Goal: Task Accomplishment & Management: Complete application form

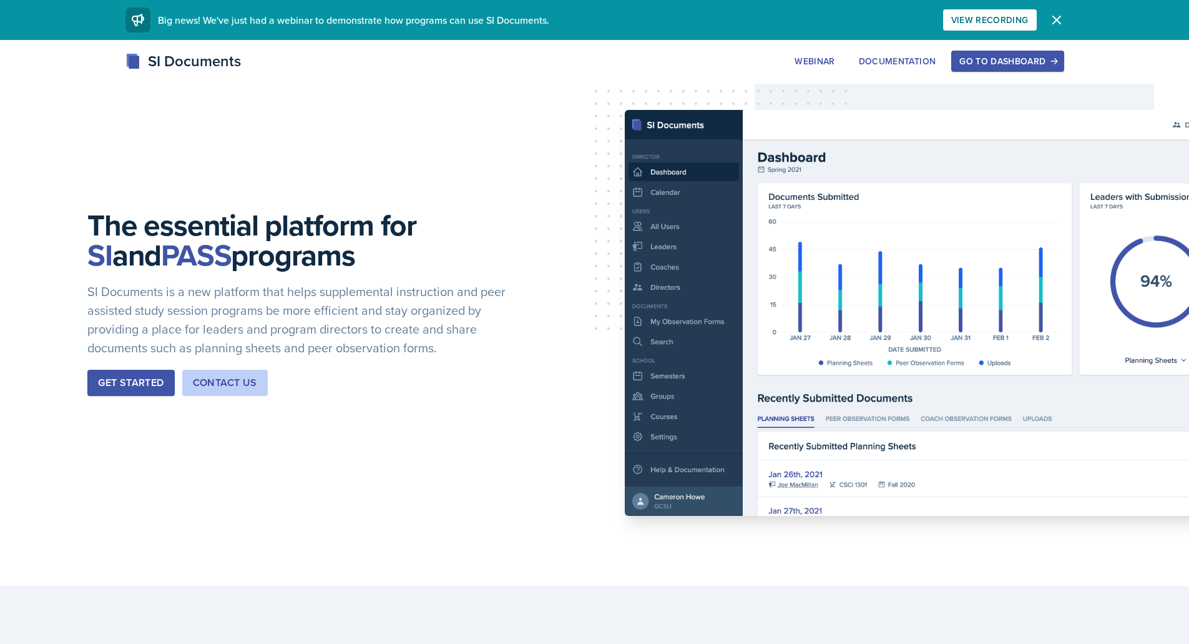
click at [1009, 66] on div "Go to Dashboard" at bounding box center [1007, 61] width 96 height 10
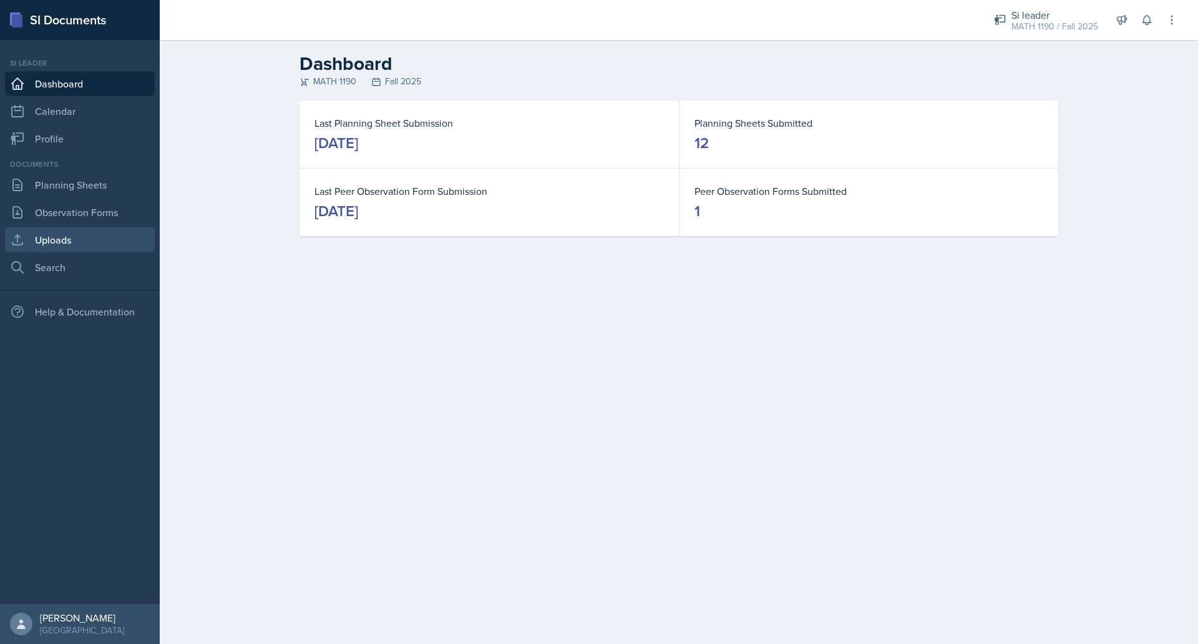
click at [66, 232] on link "Uploads" at bounding box center [80, 239] width 150 height 25
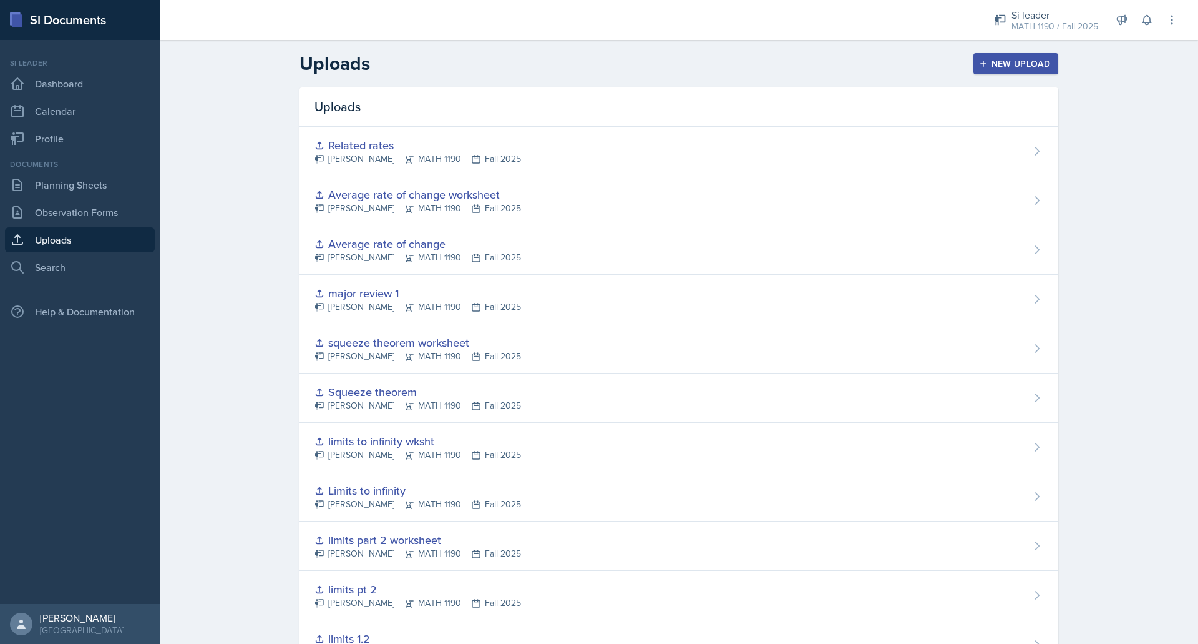
click at [994, 59] on div "New Upload" at bounding box center [1016, 64] width 69 height 10
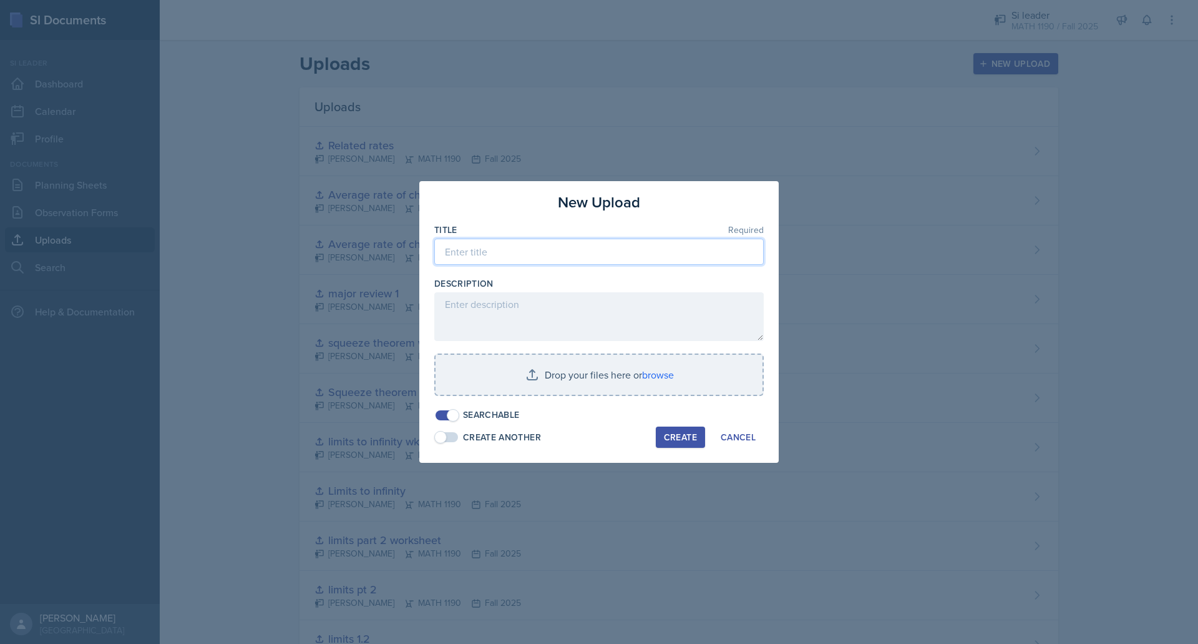
click at [557, 256] on input at bounding box center [599, 251] width 330 height 26
type input "Derivatives"
click at [673, 434] on div "Create" at bounding box center [680, 437] width 33 height 10
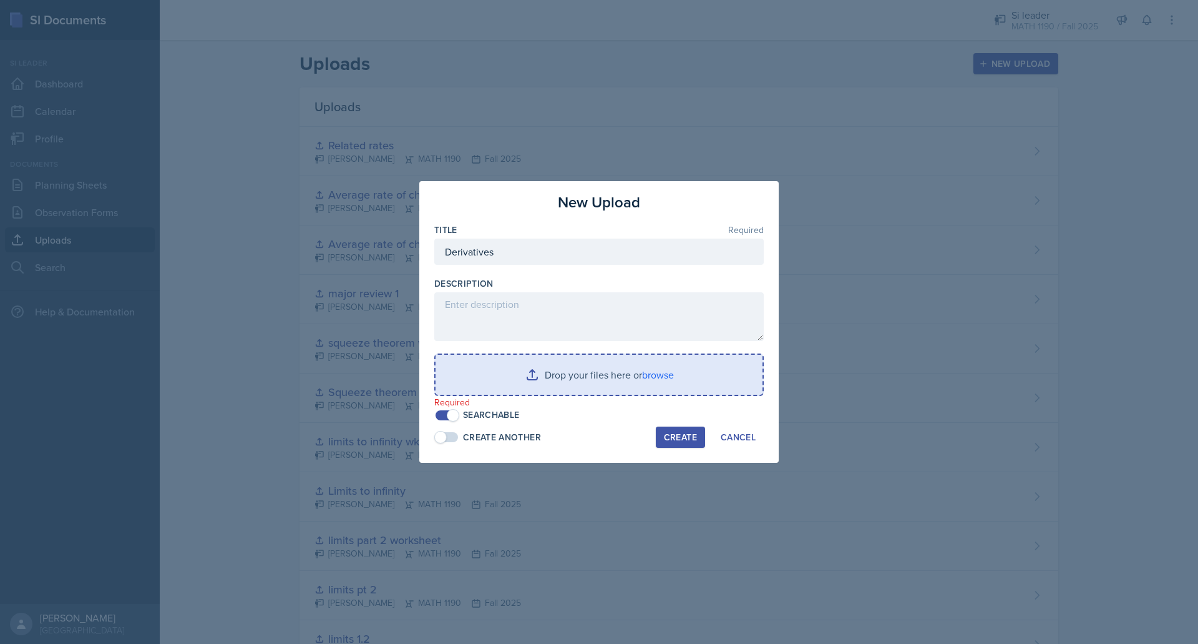
click at [590, 362] on input "file" at bounding box center [599, 375] width 327 height 40
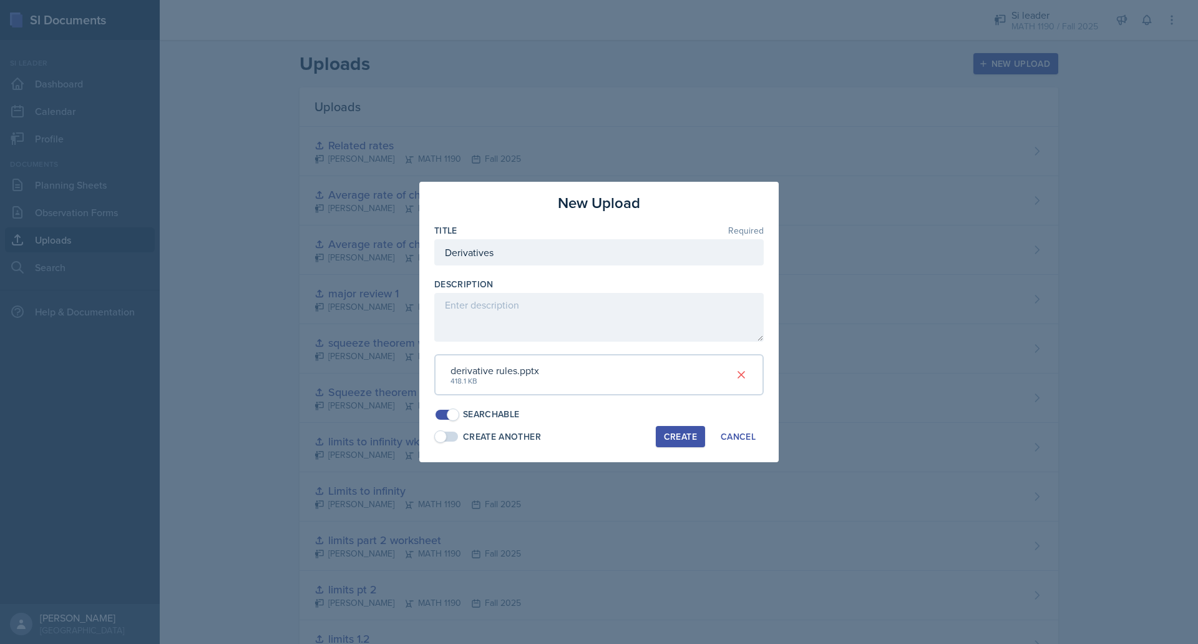
click at [673, 438] on div "Create" at bounding box center [680, 436] width 33 height 10
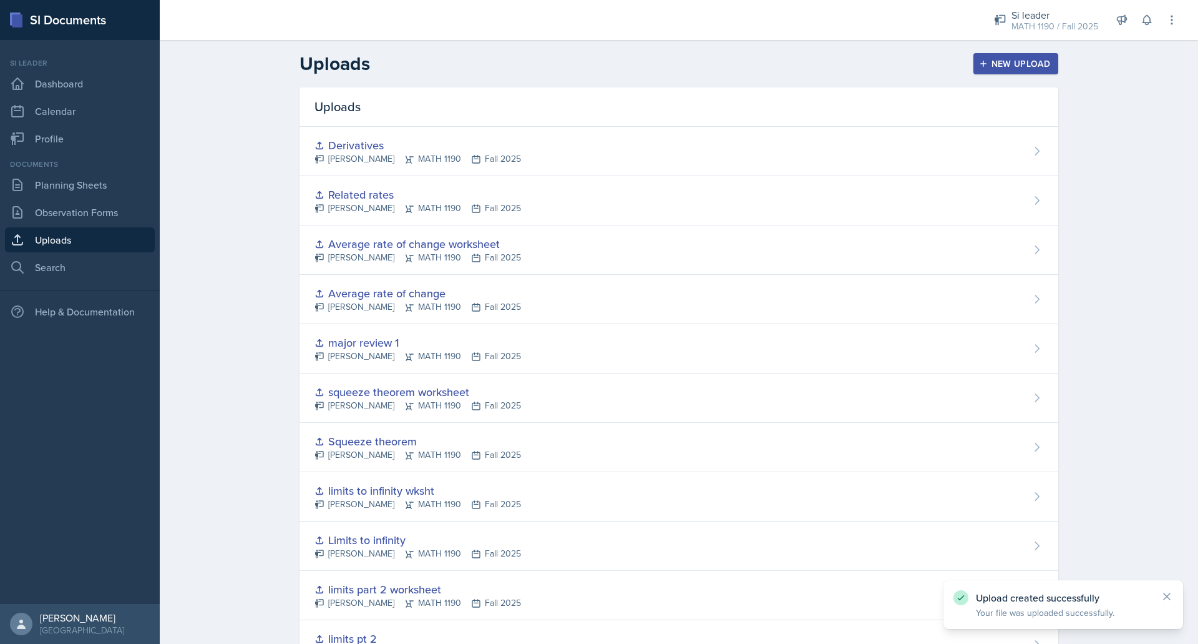
click at [1015, 64] on div "New Upload" at bounding box center [1016, 64] width 69 height 10
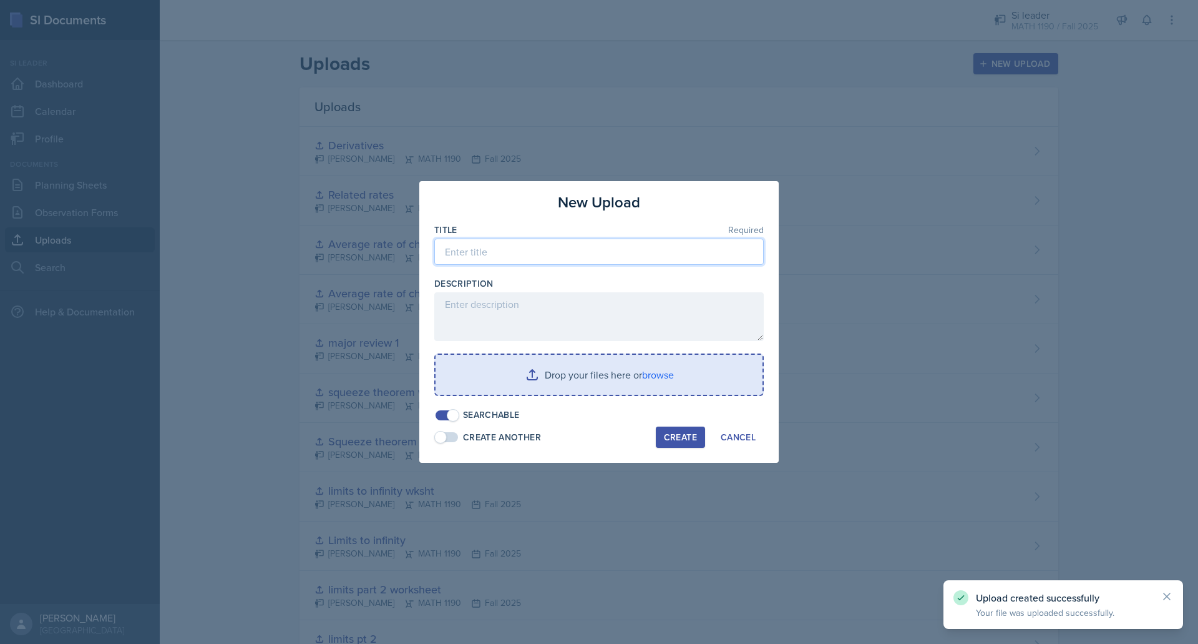
click at [646, 259] on input at bounding box center [599, 251] width 330 height 26
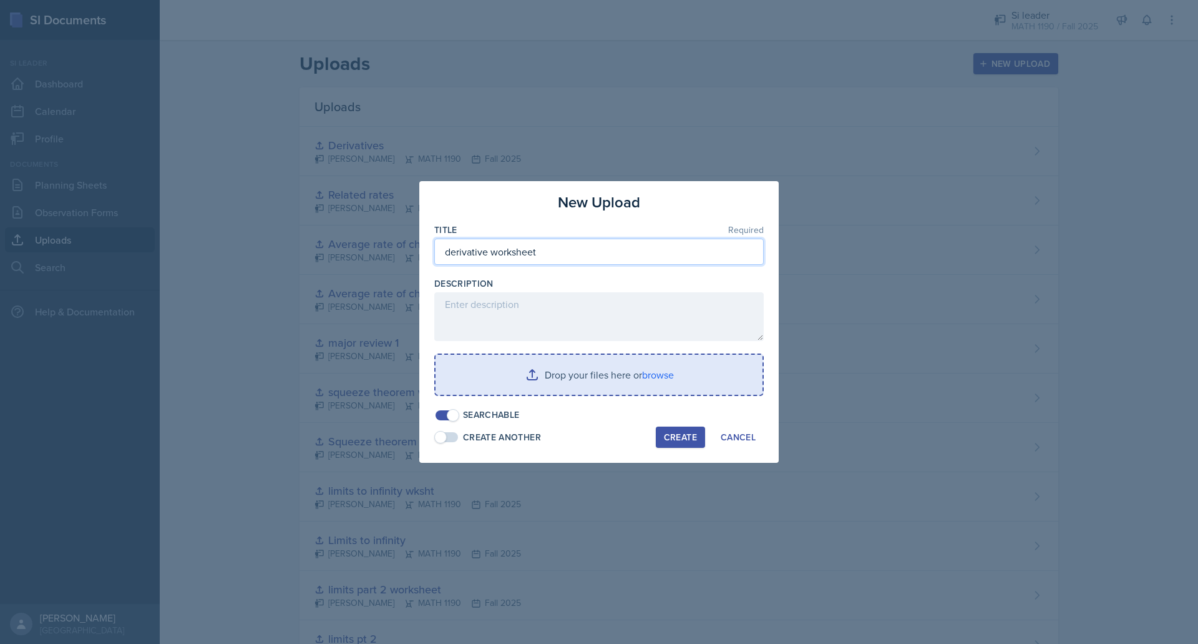
type input "derivative worksheet"
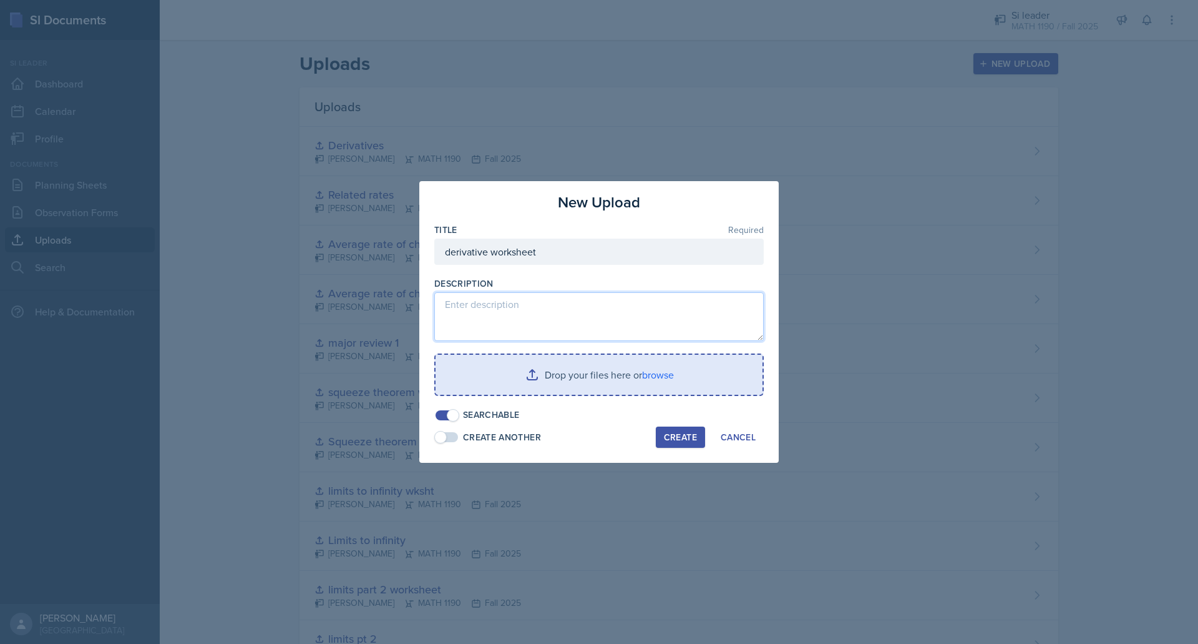
click at [605, 306] on textarea at bounding box center [599, 316] width 330 height 49
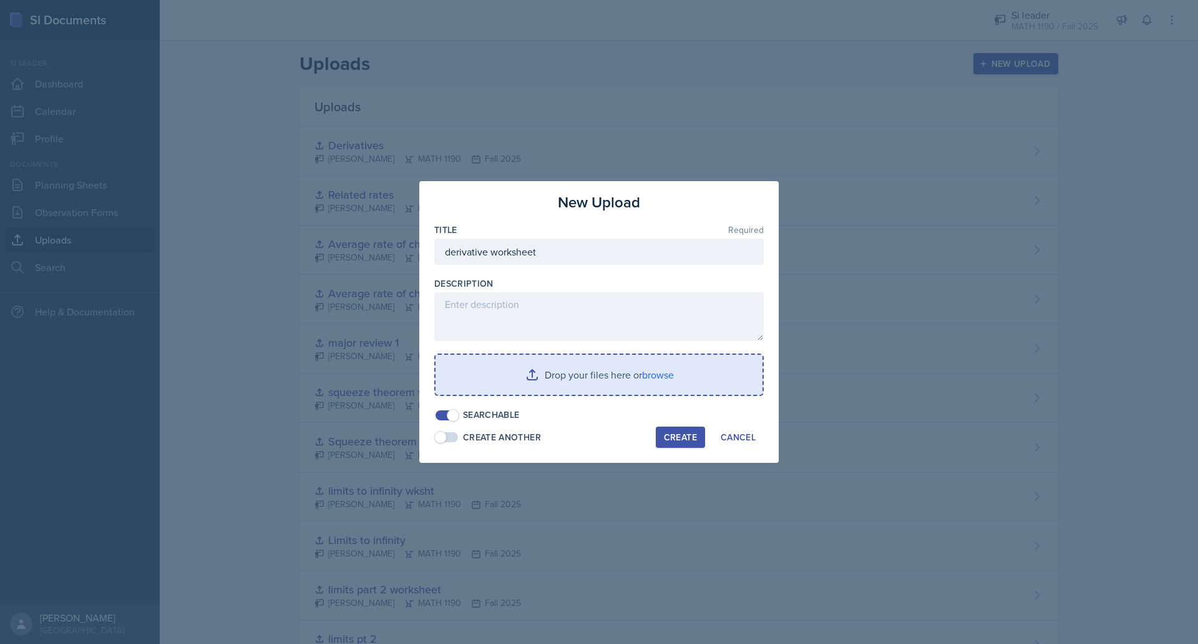
click at [586, 356] on input "file" at bounding box center [599, 375] width 327 height 40
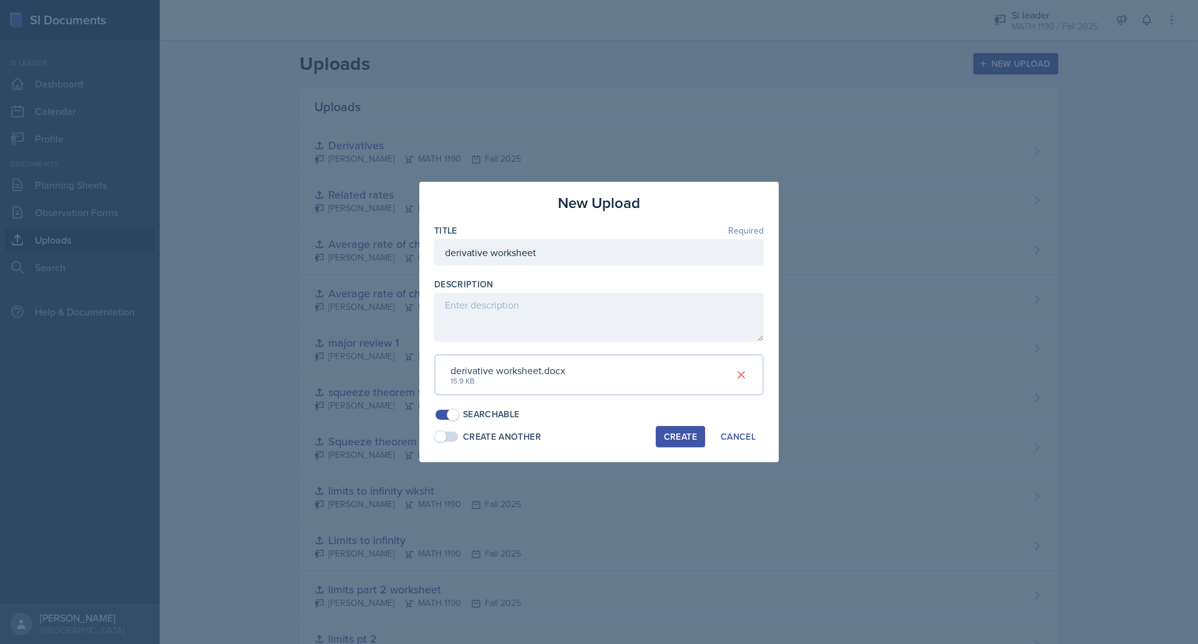
click at [683, 435] on div "Create" at bounding box center [680, 436] width 33 height 10
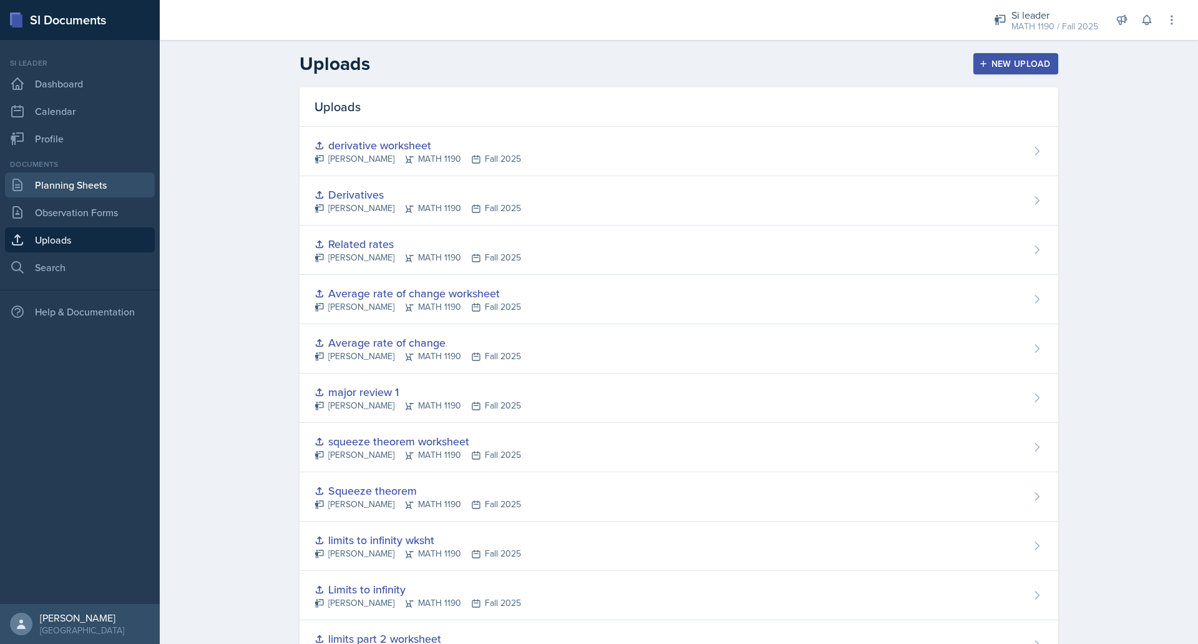
click at [89, 177] on link "Planning Sheets" at bounding box center [80, 184] width 150 height 25
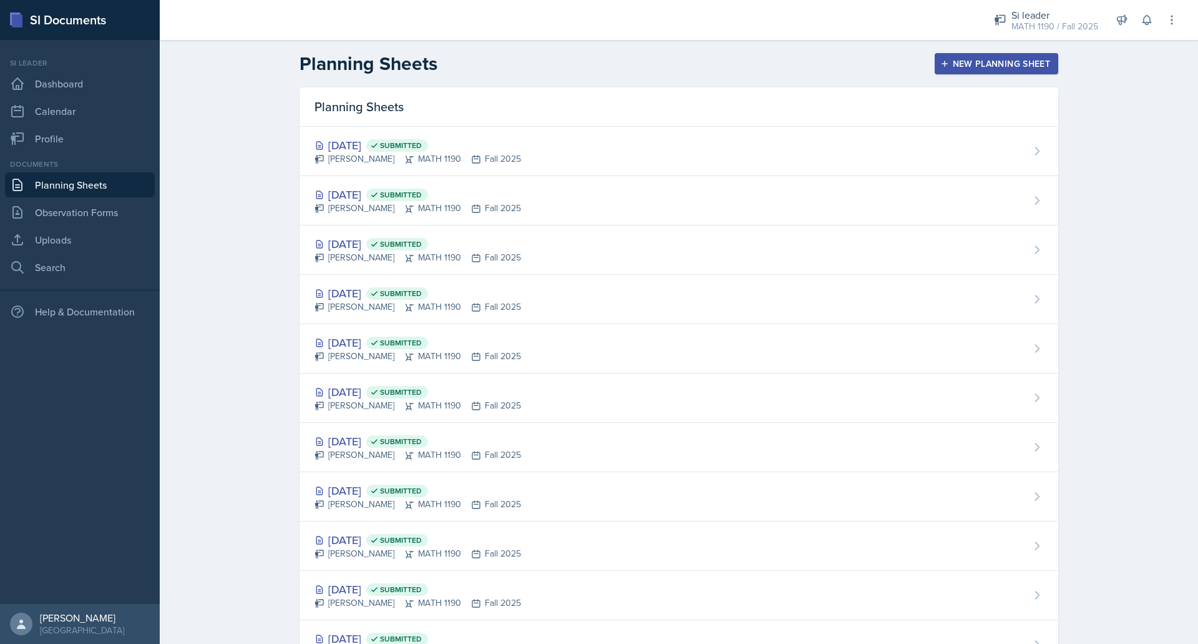
click at [1017, 66] on div "New Planning Sheet" at bounding box center [996, 64] width 107 height 10
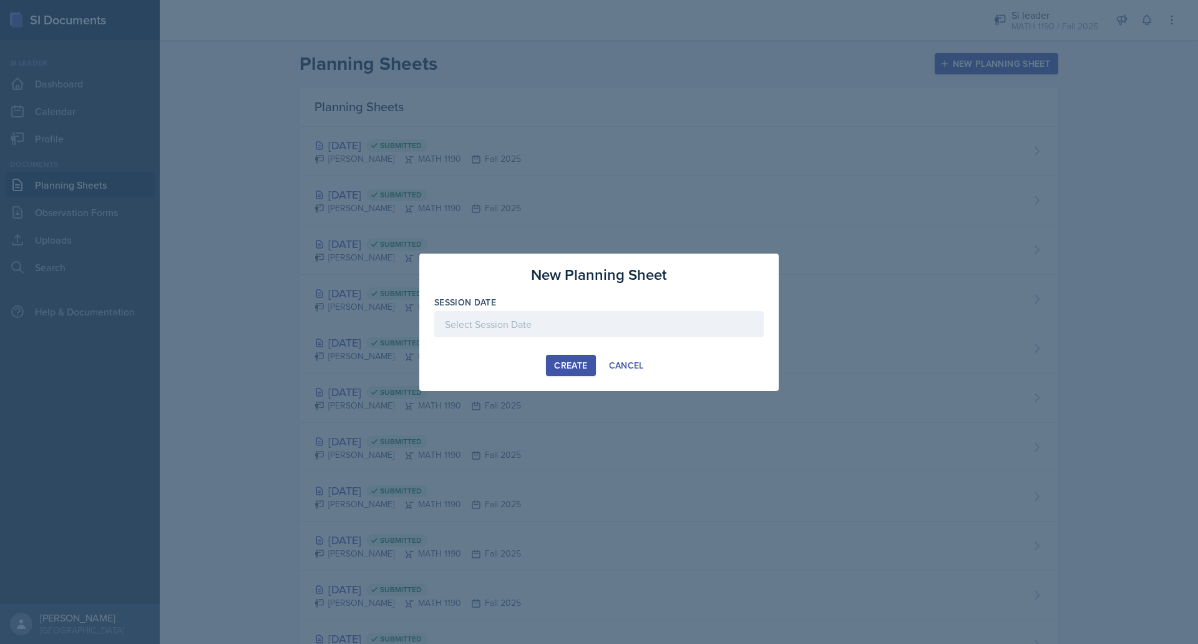
click at [564, 328] on div at bounding box center [599, 324] width 330 height 26
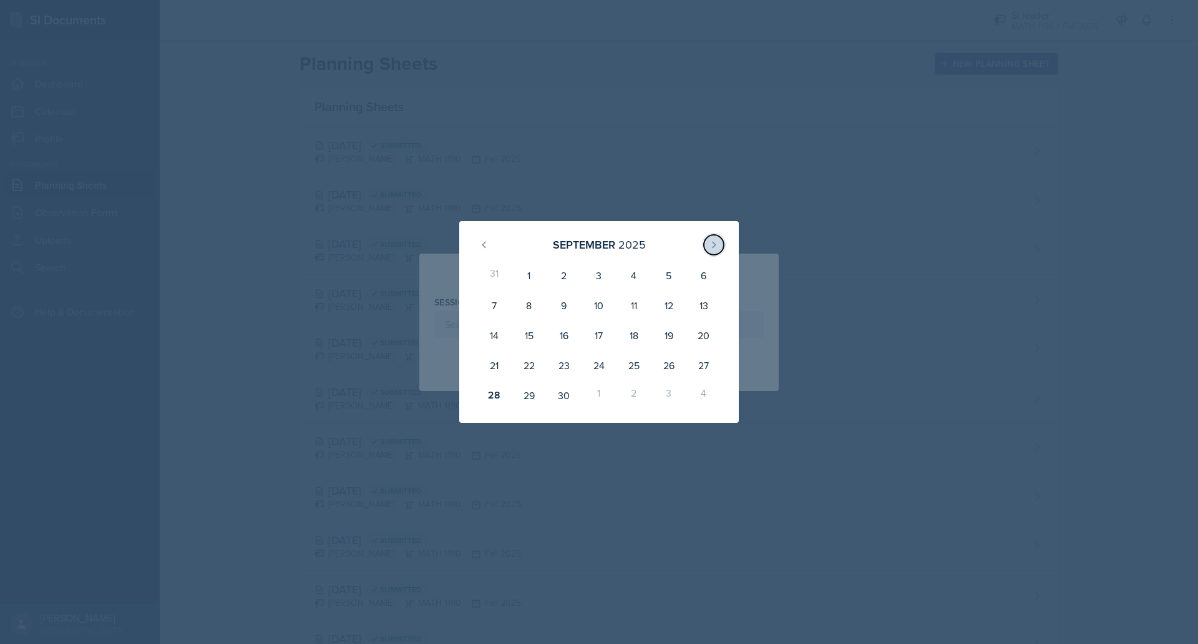
click at [709, 245] on icon at bounding box center [714, 245] width 10 height 10
click at [596, 280] on div "1" at bounding box center [599, 275] width 35 height 30
type input "[DATE]"
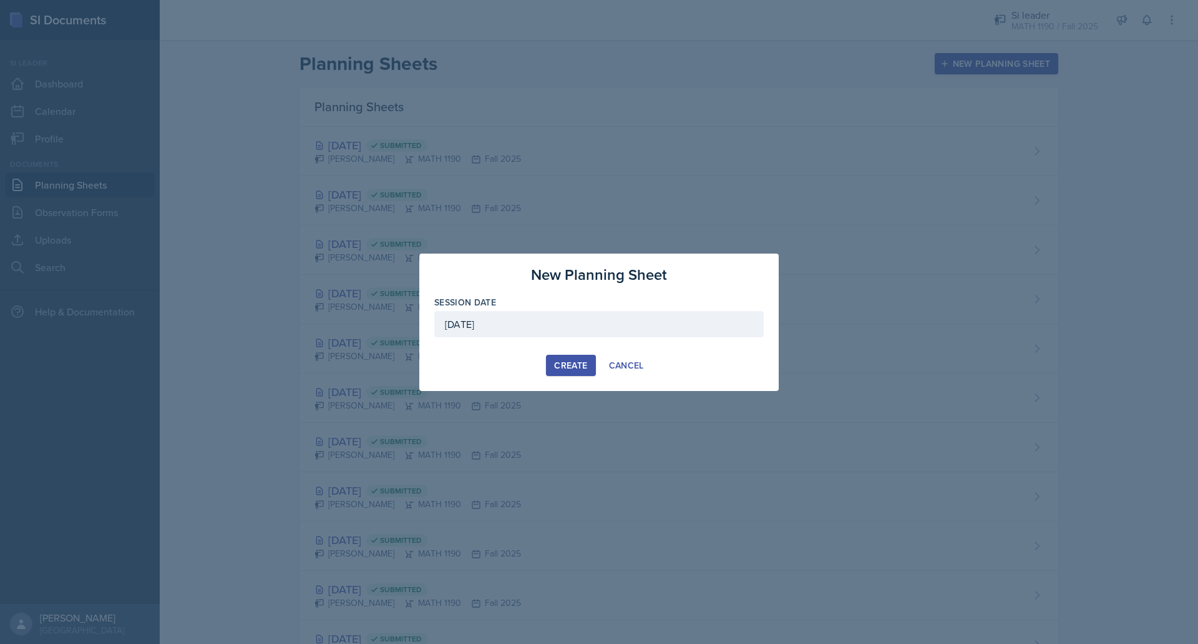
click at [555, 370] on div "Create" at bounding box center [570, 365] width 33 height 10
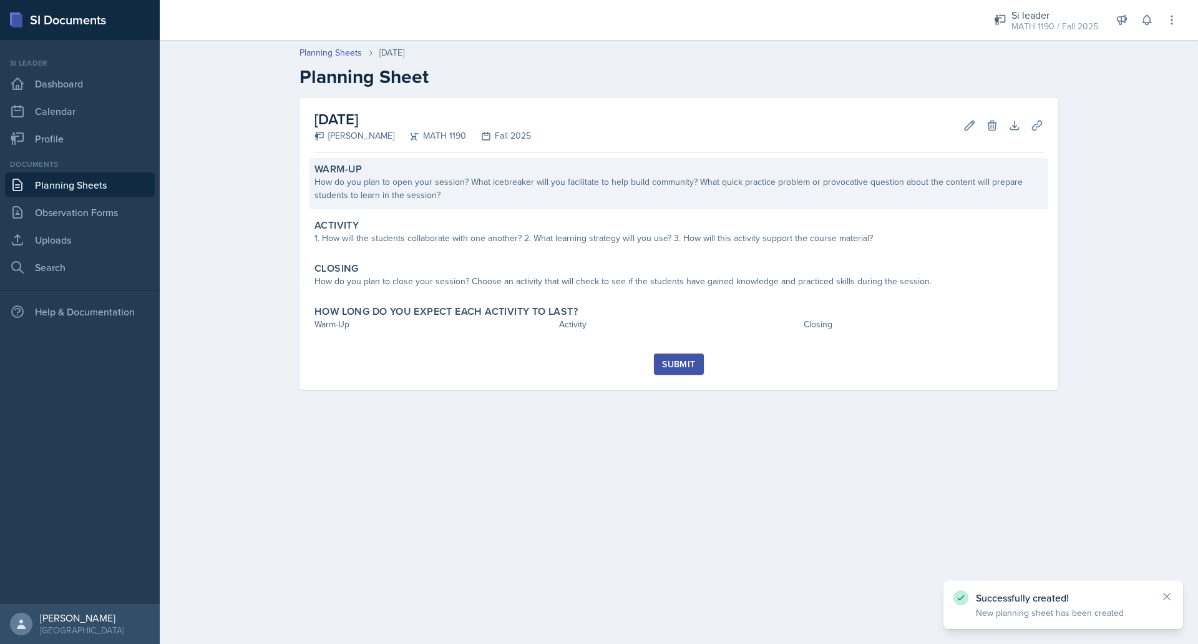
click at [599, 198] on div "How do you plan to open your session? What icebreaker will you facilitate to he…" at bounding box center [679, 188] width 729 height 26
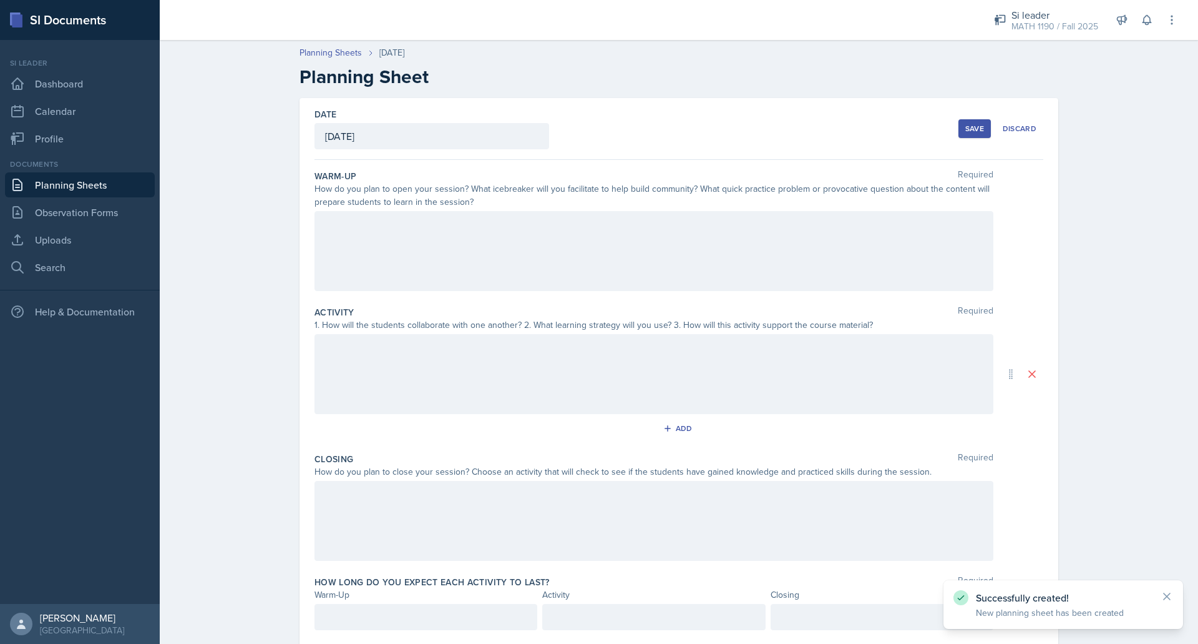
click at [572, 245] on div at bounding box center [654, 251] width 679 height 80
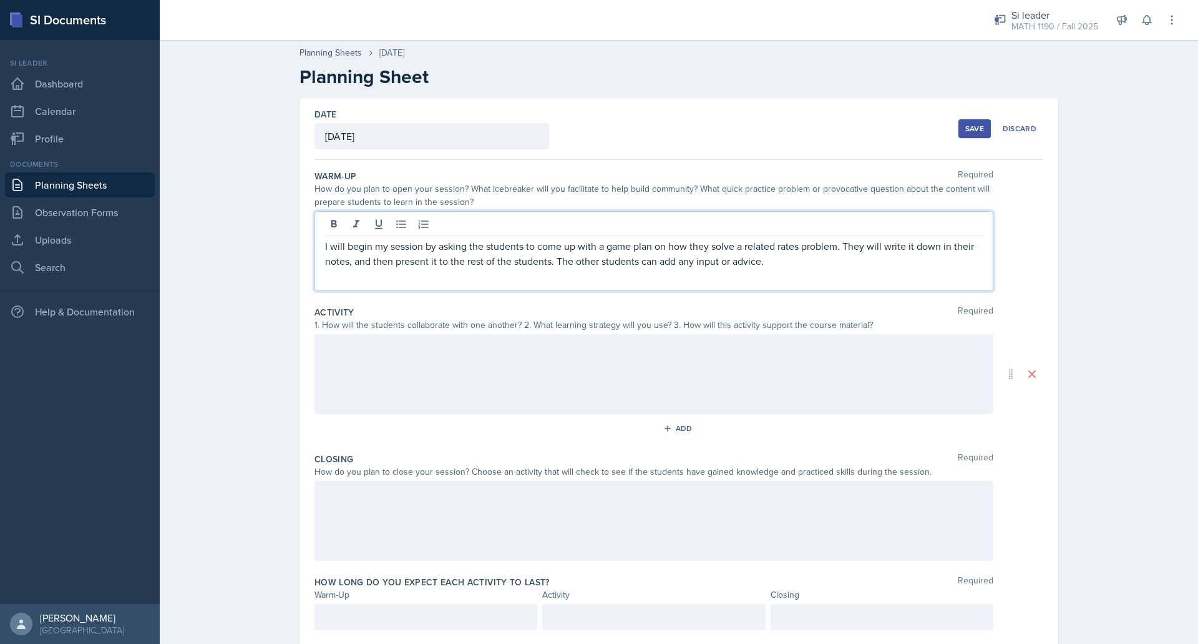
click at [541, 367] on div at bounding box center [654, 374] width 679 height 80
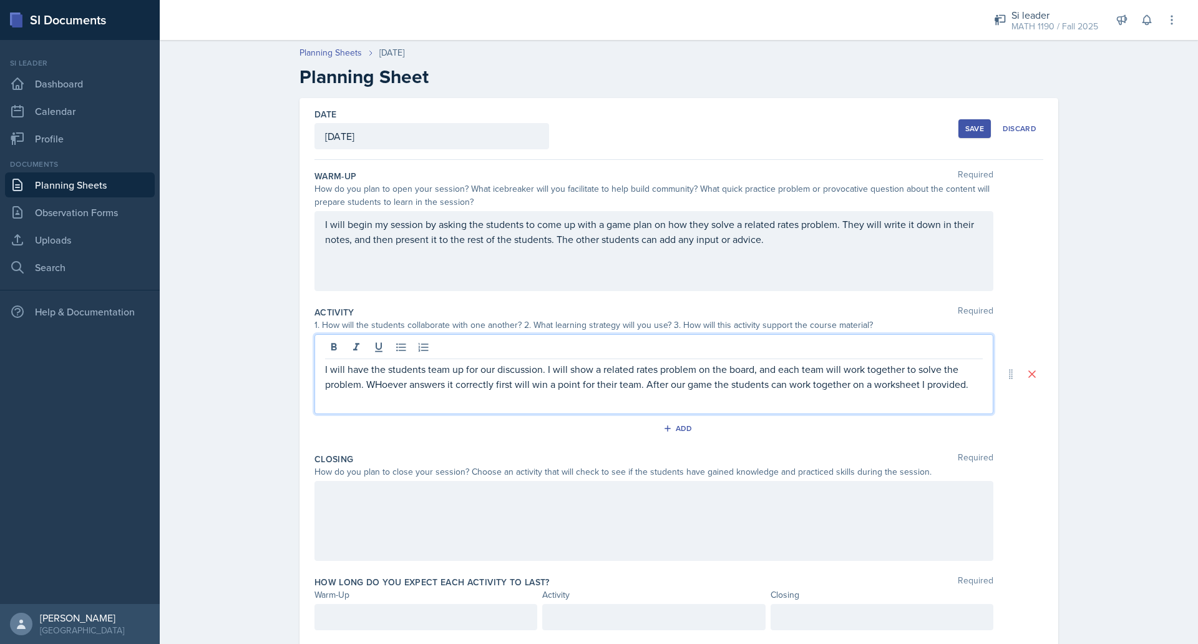
click at [378, 388] on p "I will have the students team up for our discussion. I will show a related rate…" at bounding box center [654, 376] width 658 height 30
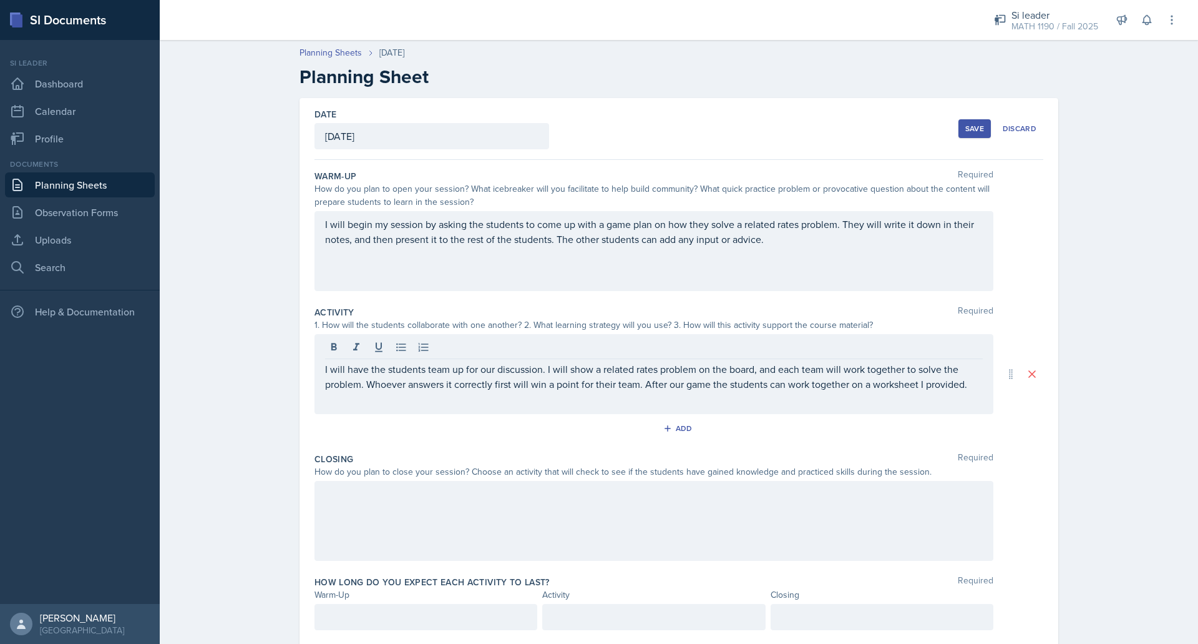
click at [367, 520] on div at bounding box center [654, 521] width 679 height 80
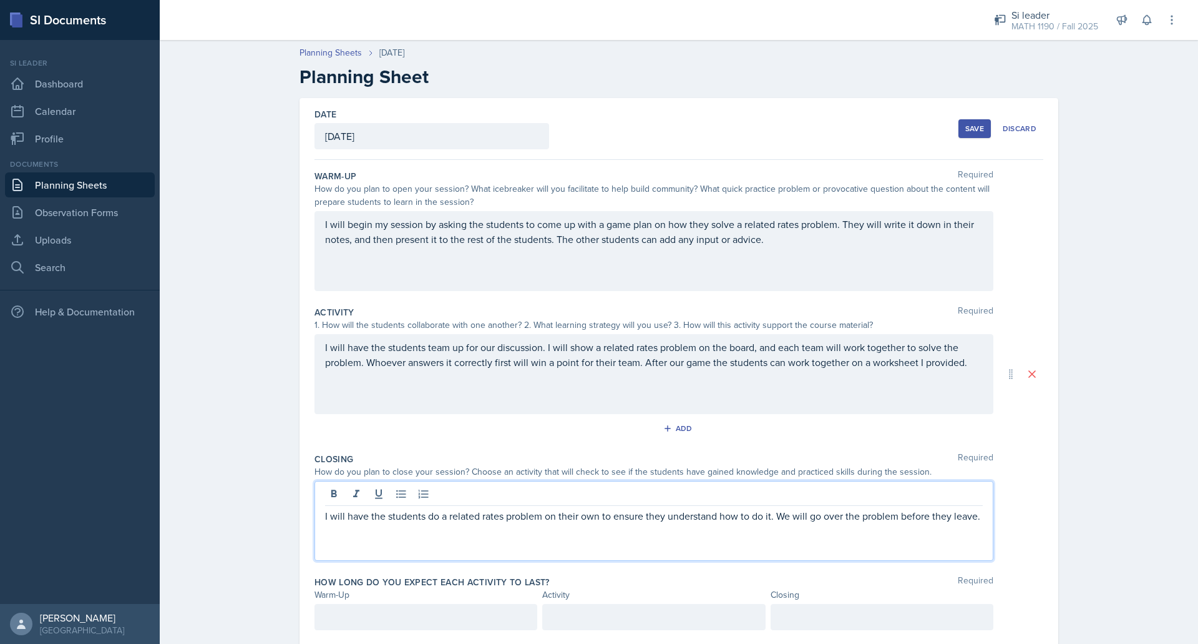
scroll to position [36, 0]
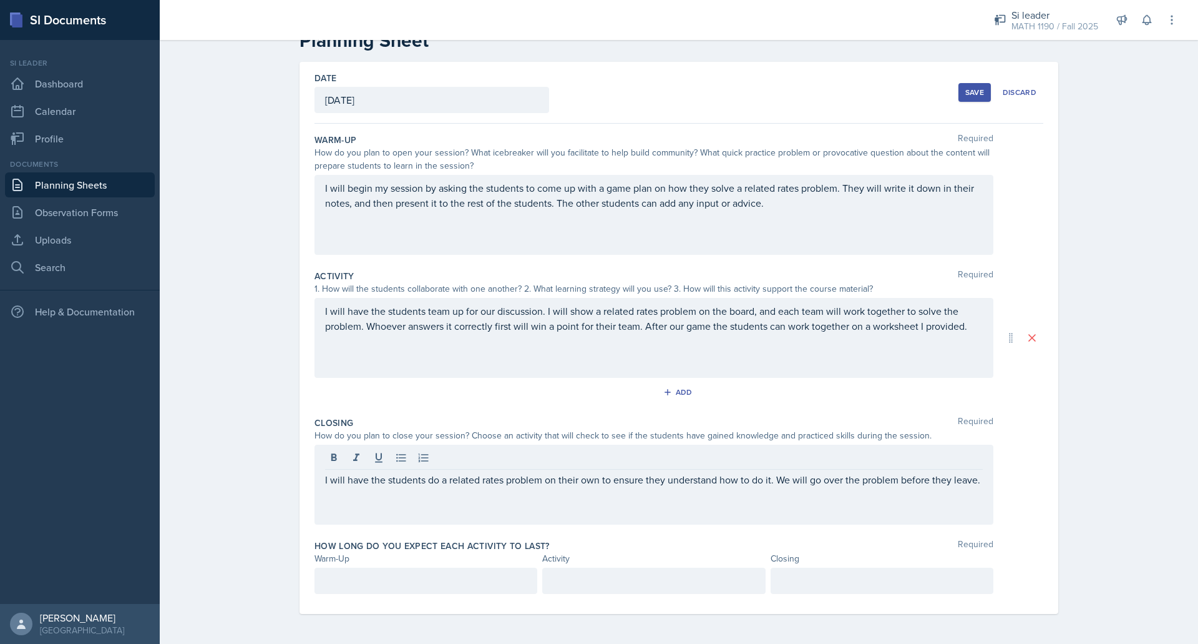
click at [361, 572] on div at bounding box center [426, 580] width 223 height 26
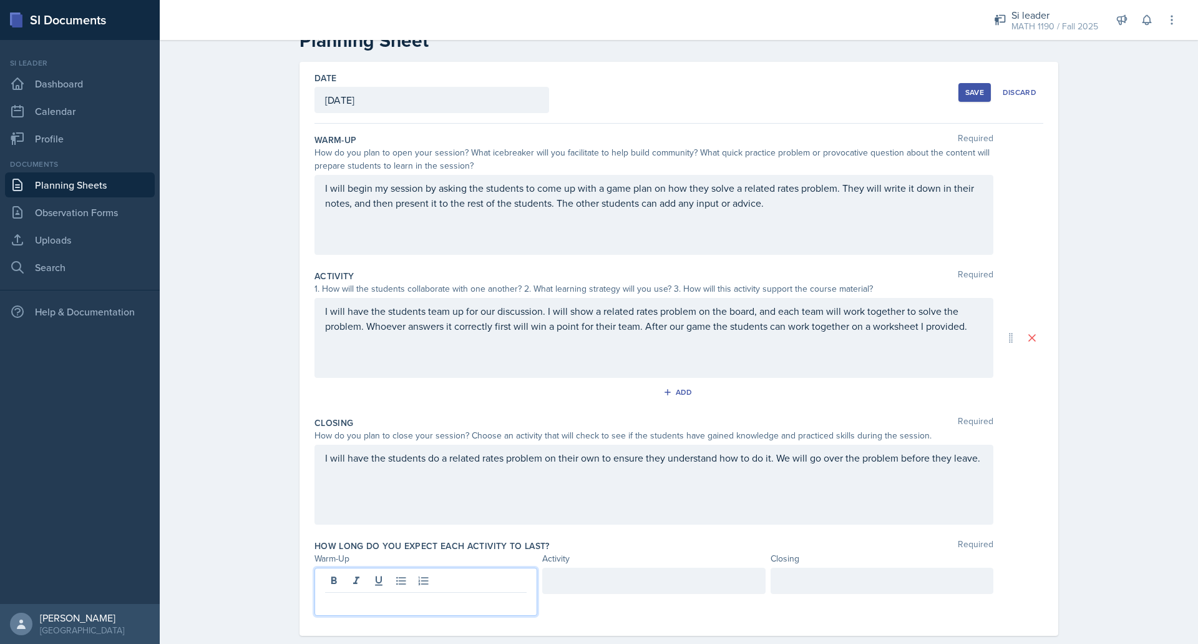
scroll to position [58, 0]
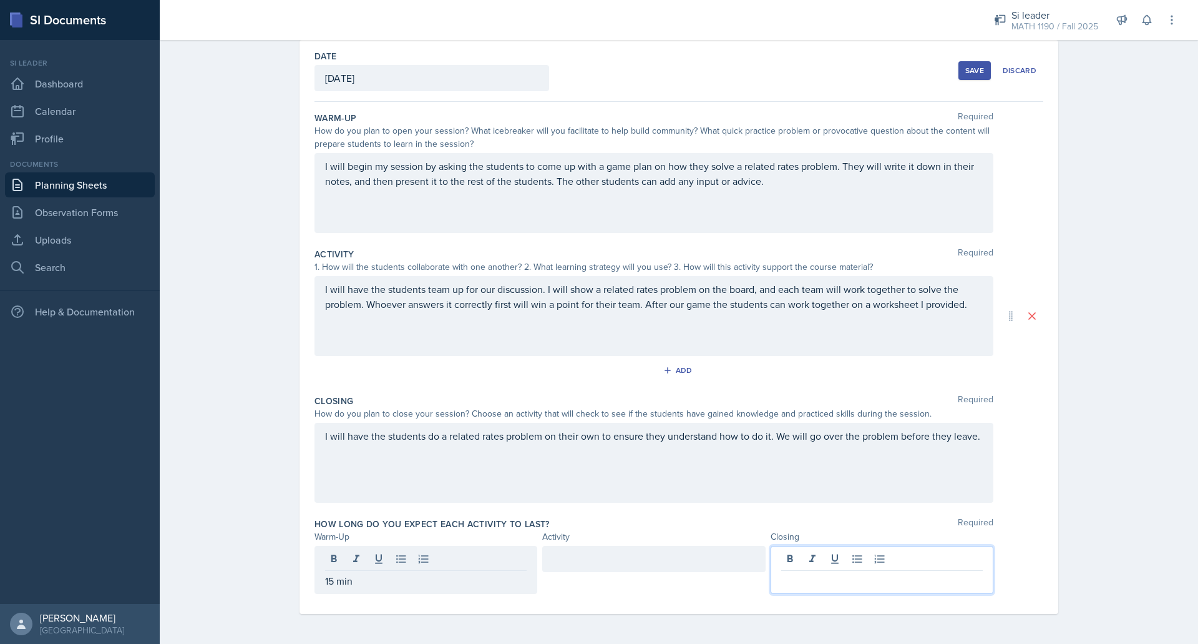
click at [807, 559] on div at bounding box center [882, 570] width 223 height 48
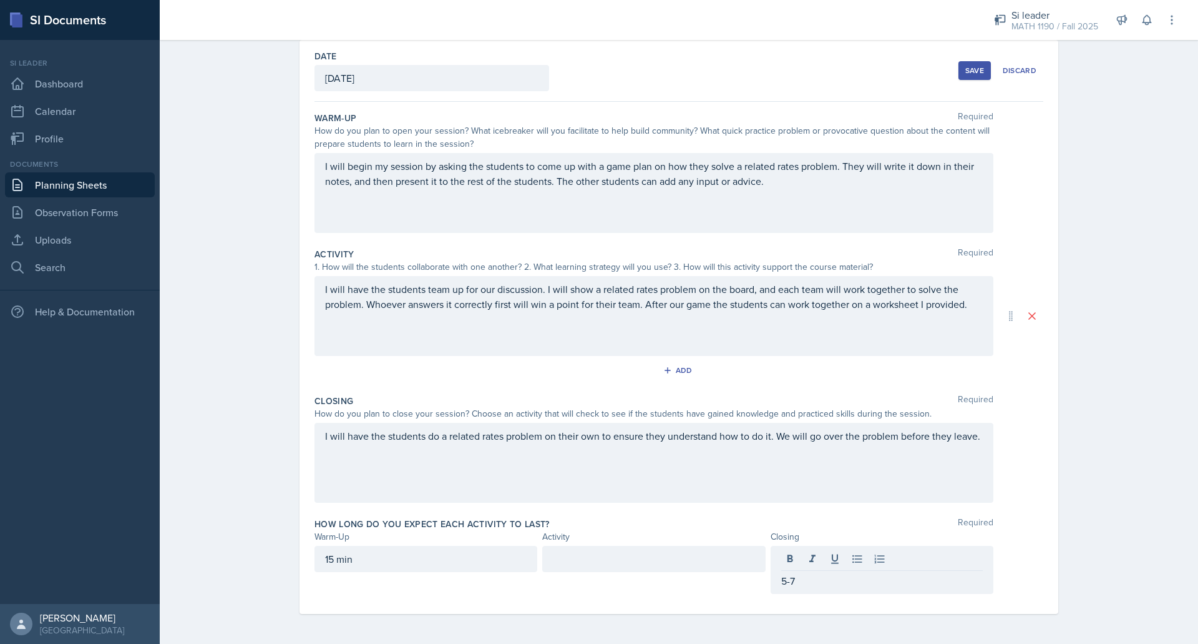
click at [916, 451] on div "I will have the students do a related rates problem on their own to ensure they…" at bounding box center [654, 463] width 679 height 80
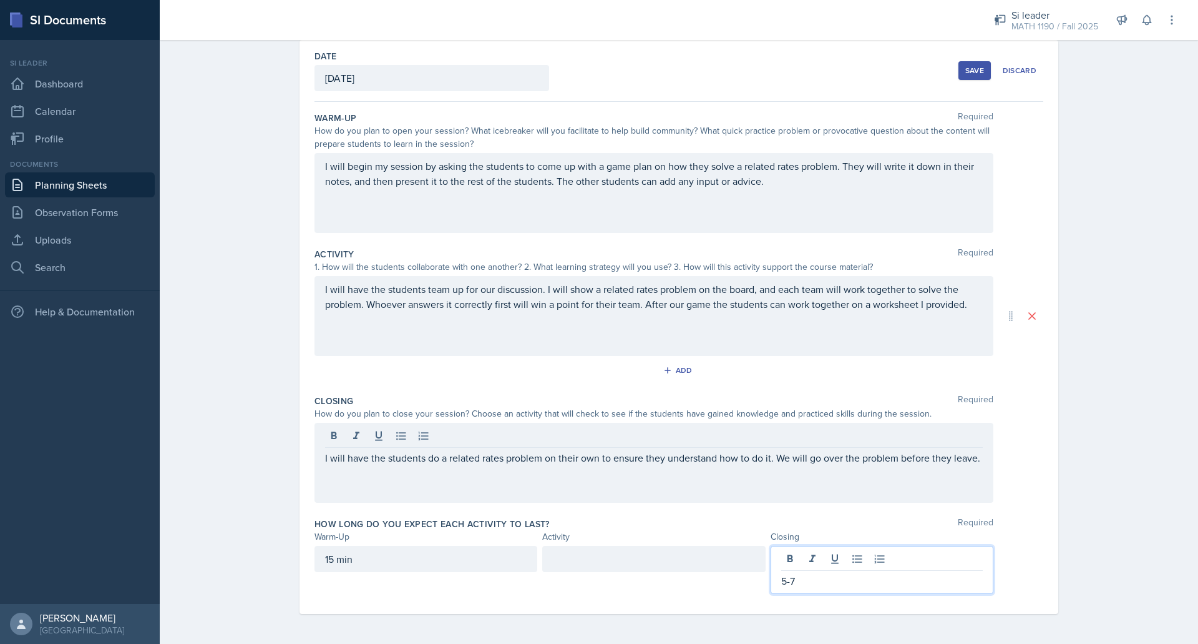
click at [834, 584] on p "5-7" at bounding box center [882, 580] width 202 height 15
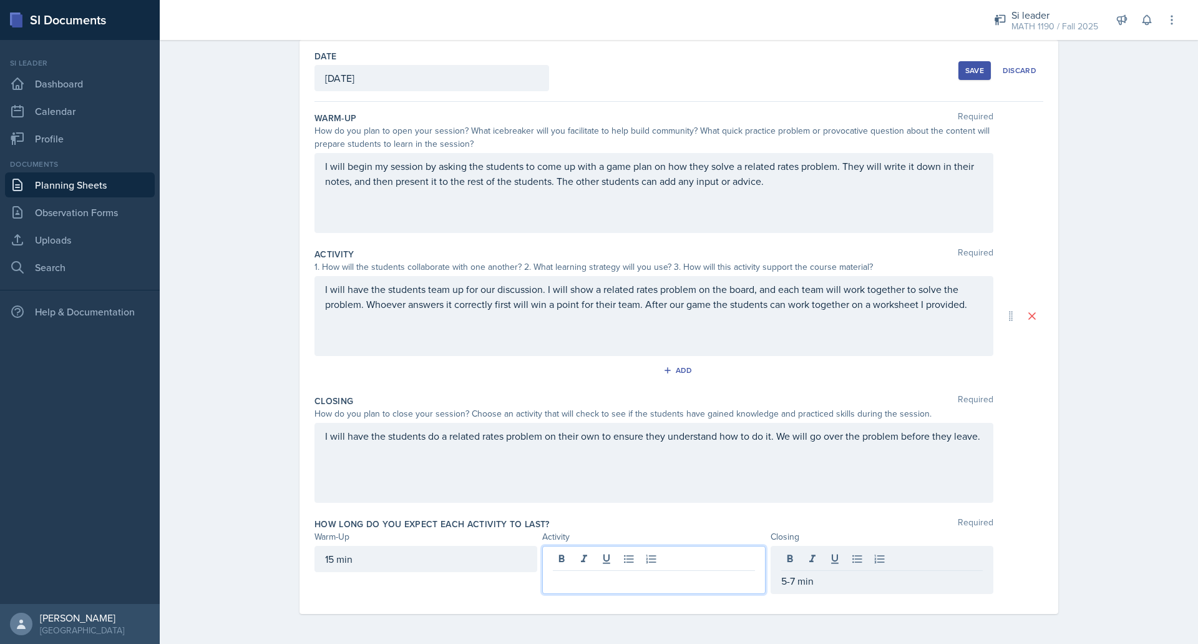
click at [610, 556] on div at bounding box center [653, 570] width 223 height 48
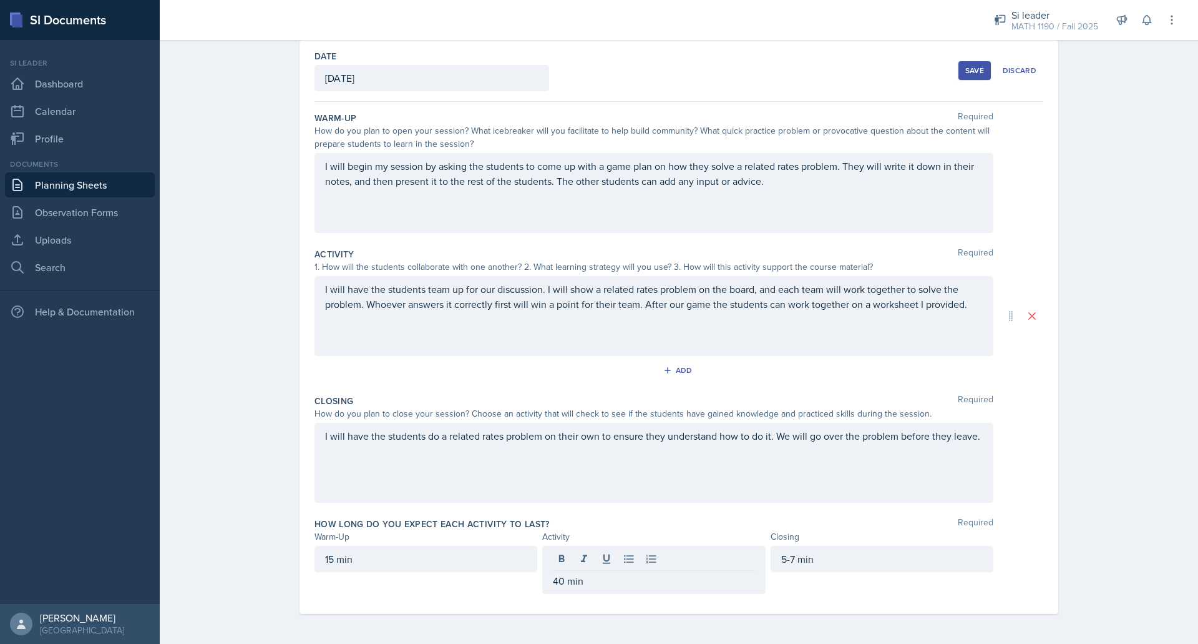
click at [974, 76] on button "Save" at bounding box center [975, 70] width 32 height 19
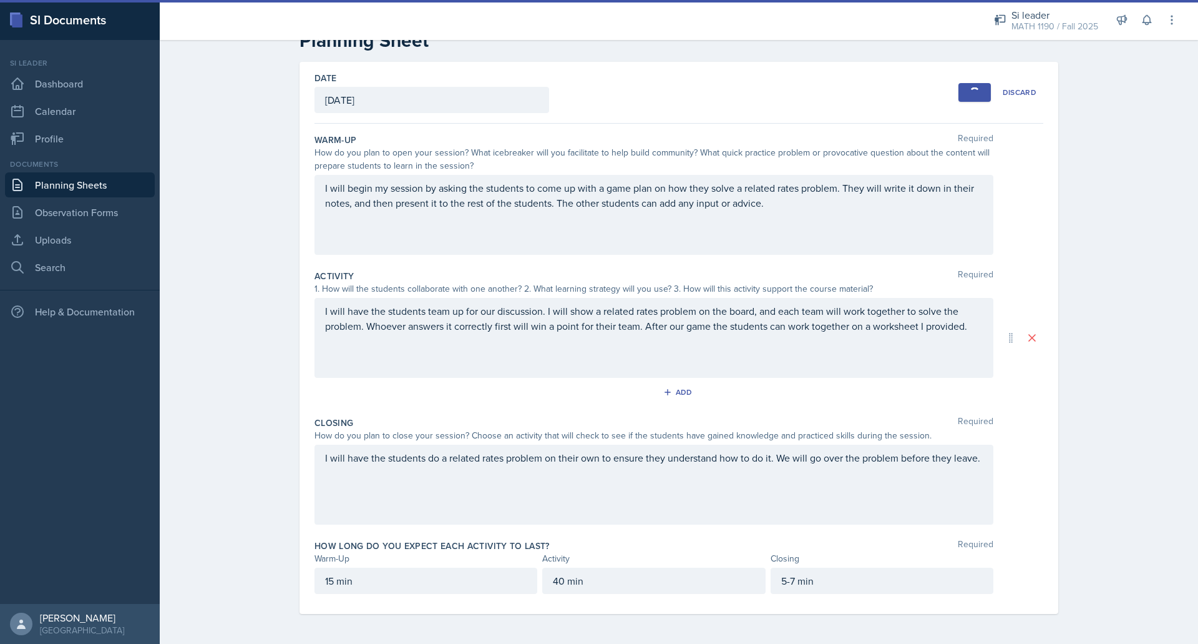
scroll to position [0, 0]
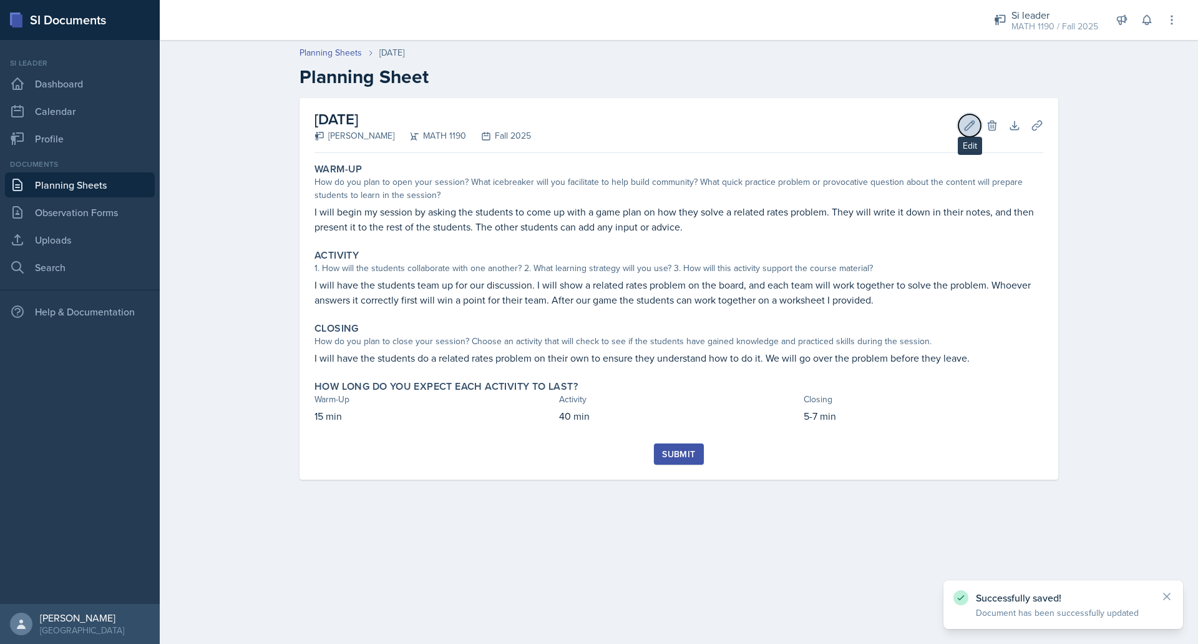
click at [967, 133] on button "Edit" at bounding box center [970, 125] width 22 height 22
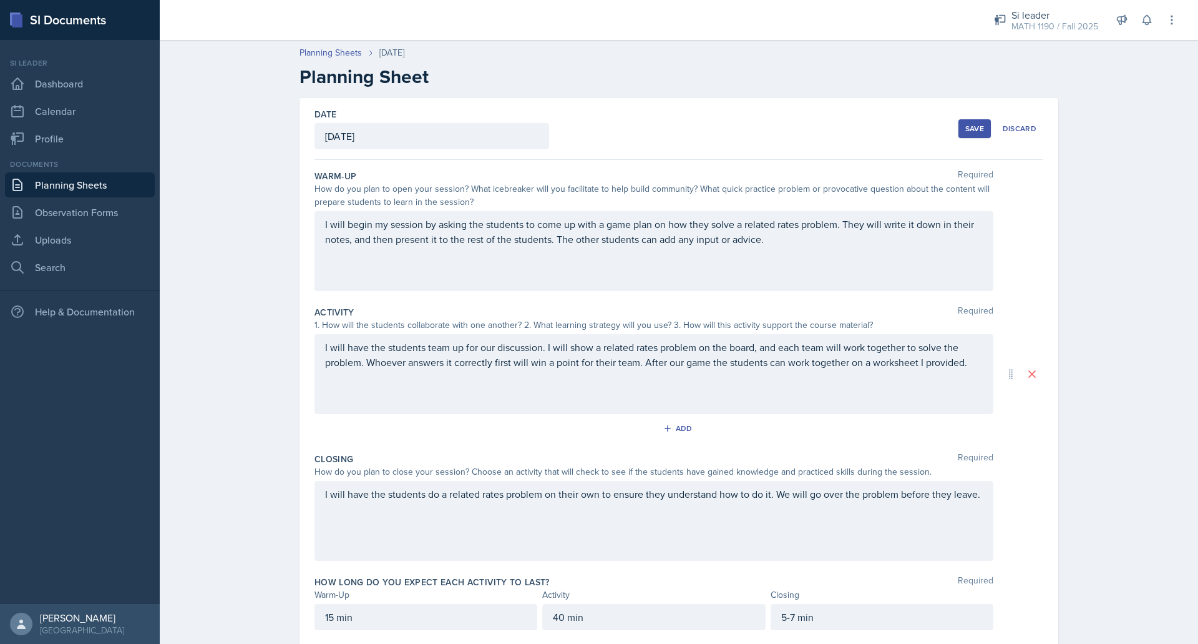
click at [966, 133] on div "Save" at bounding box center [975, 129] width 19 height 10
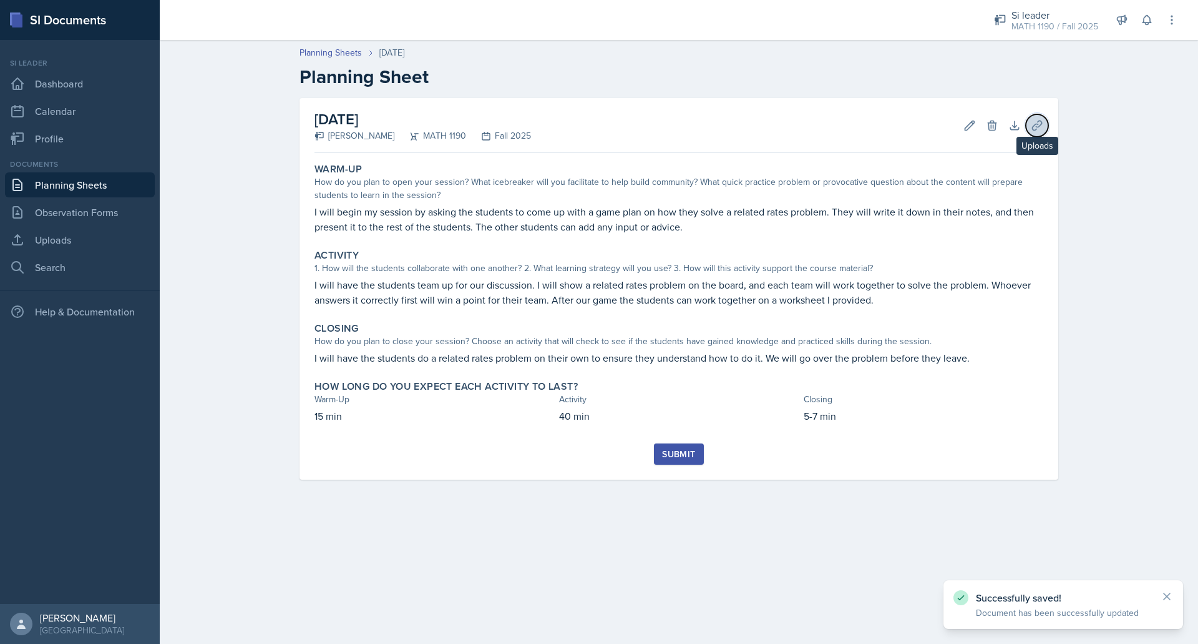
click at [1042, 129] on icon at bounding box center [1037, 125] width 12 height 12
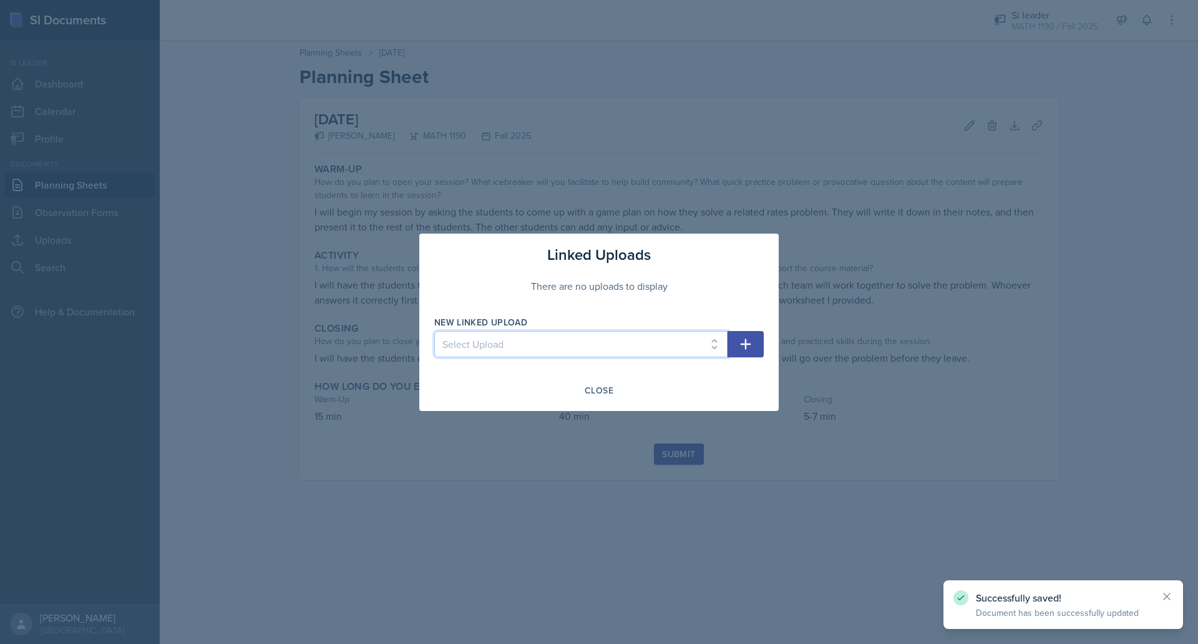
click at [718, 349] on select "Select Upload Mock session prereq powerpoint prereq worksheet limits 1 powerpoi…" at bounding box center [580, 344] width 293 height 26
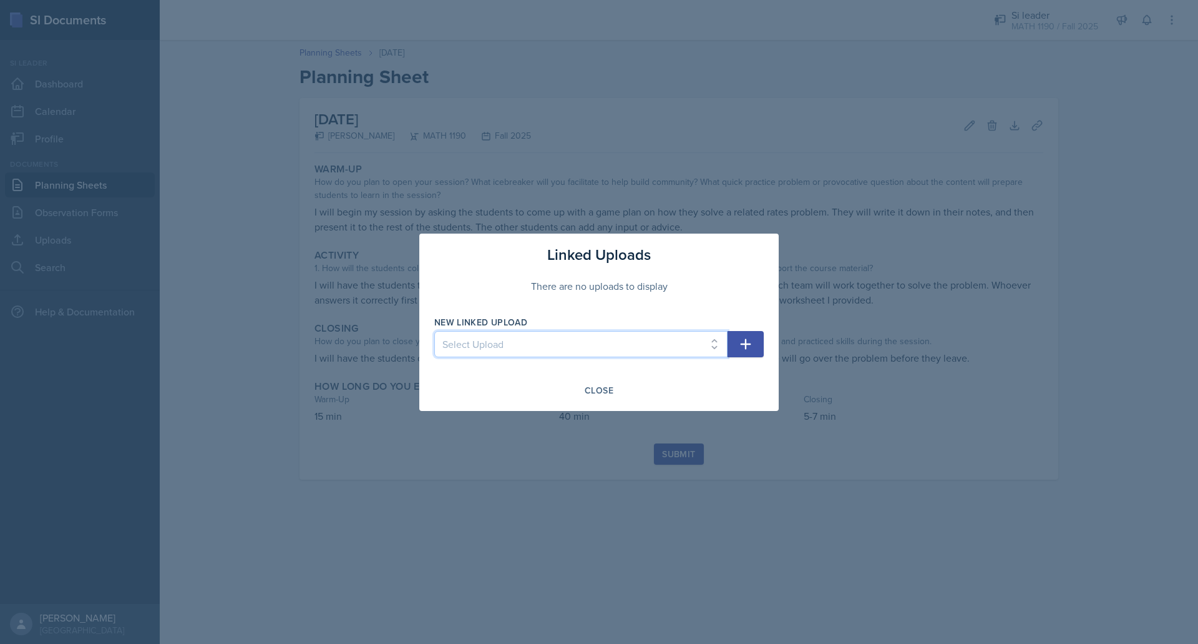
select select "0cdb453d-d7f8-40e0-8d85-f68d1789e51b"
click at [434, 331] on select "Select Upload Mock session prereq powerpoint prereq worksheet limits 1 powerpoi…" at bounding box center [580, 344] width 293 height 26
click at [738, 341] on button "button" at bounding box center [746, 344] width 36 height 26
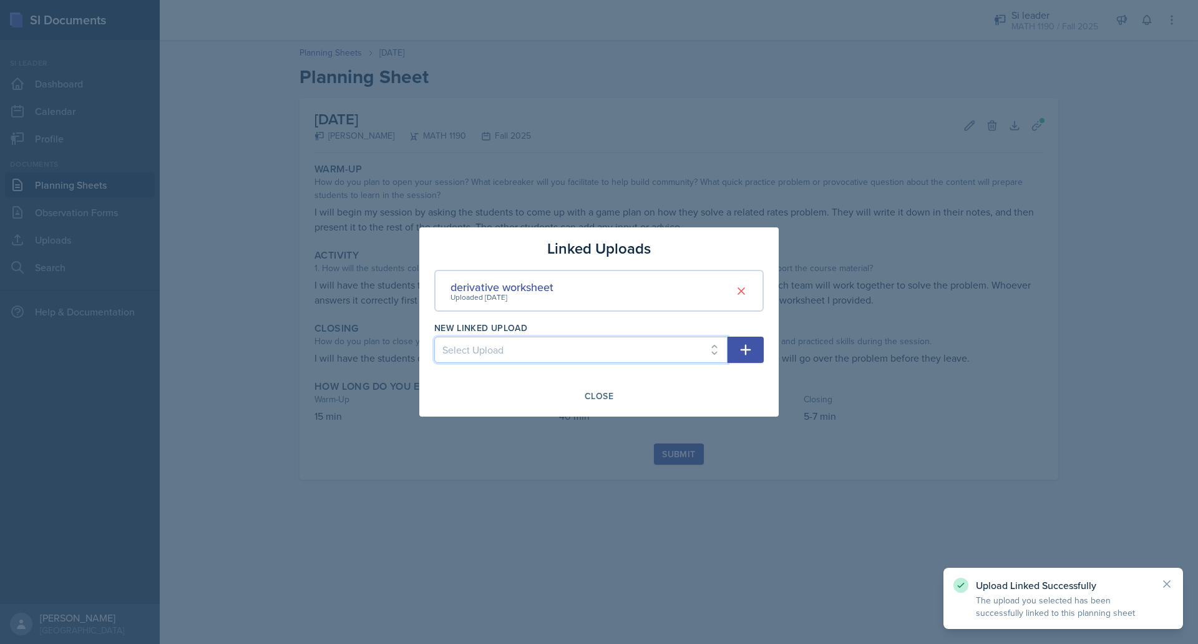
click at [679, 344] on select "Select Upload Mock session prereq powerpoint prereq worksheet limits 1 powerpoi…" at bounding box center [580, 349] width 293 height 26
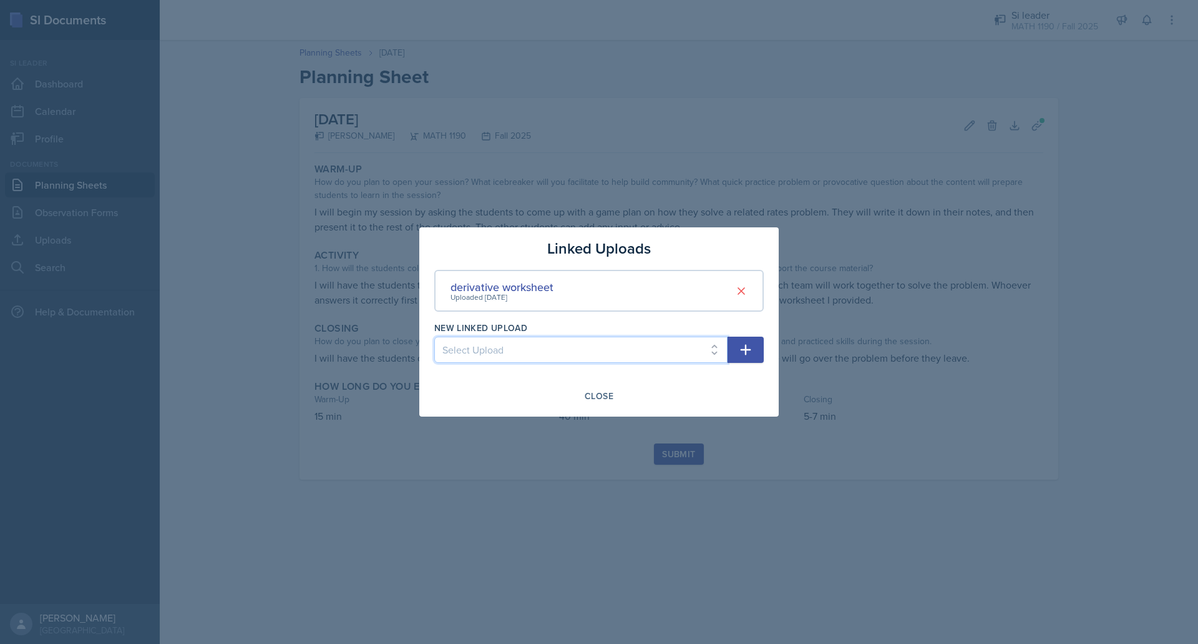
select select "ddea9512-c91d-4b47-a3e1-6fa28fff0060"
click at [434, 336] on select "Select Upload Mock session prereq powerpoint prereq worksheet limits 1 powerpoi…" at bounding box center [580, 349] width 293 height 26
click at [618, 347] on select "Select Upload Mock session prereq powerpoint prereq worksheet limits 1 powerpoi…" at bounding box center [580, 349] width 293 height 26
click at [671, 399] on div "Close" at bounding box center [599, 395] width 330 height 21
click at [745, 343] on icon "button" at bounding box center [745, 349] width 15 height 15
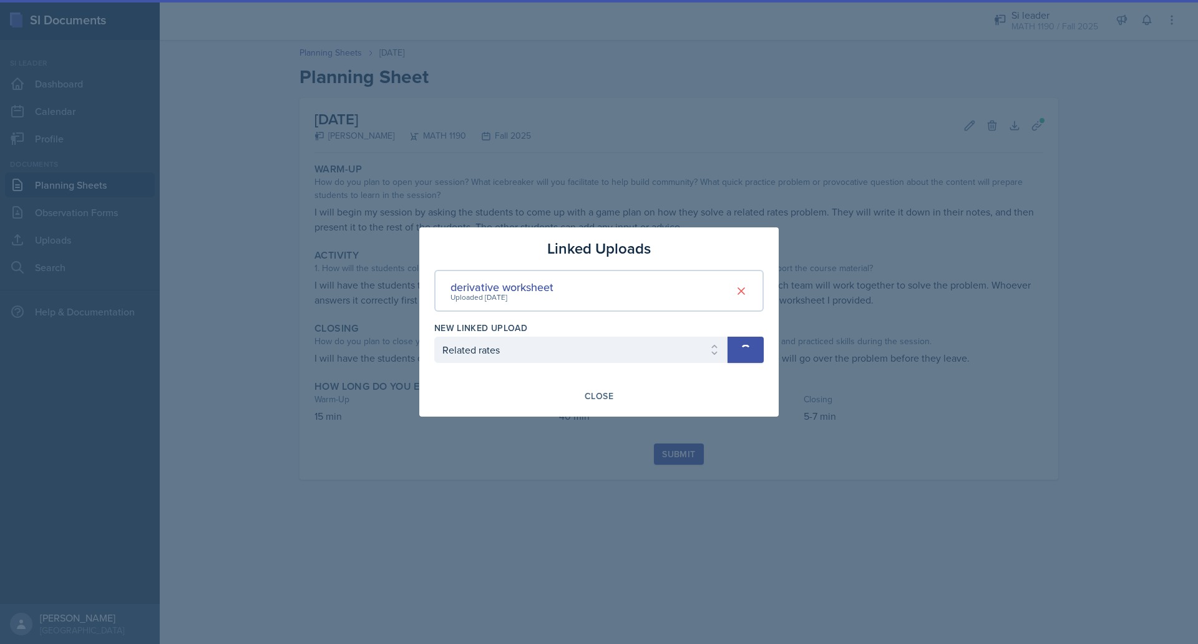
select select
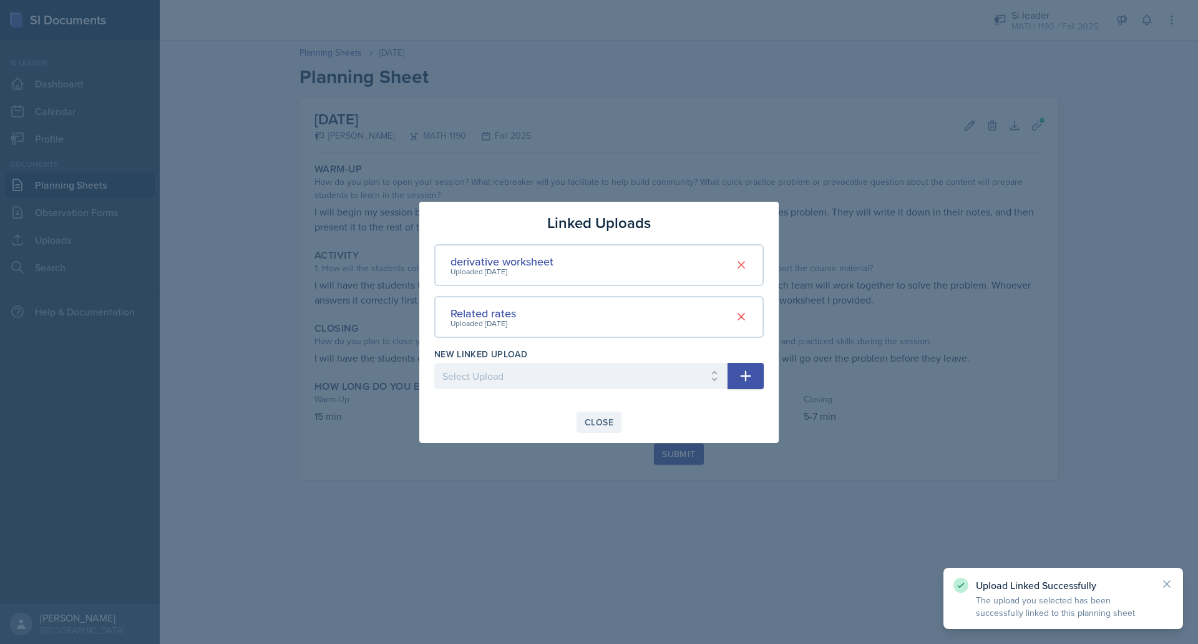
click at [604, 421] on div "Close" at bounding box center [599, 422] width 29 height 10
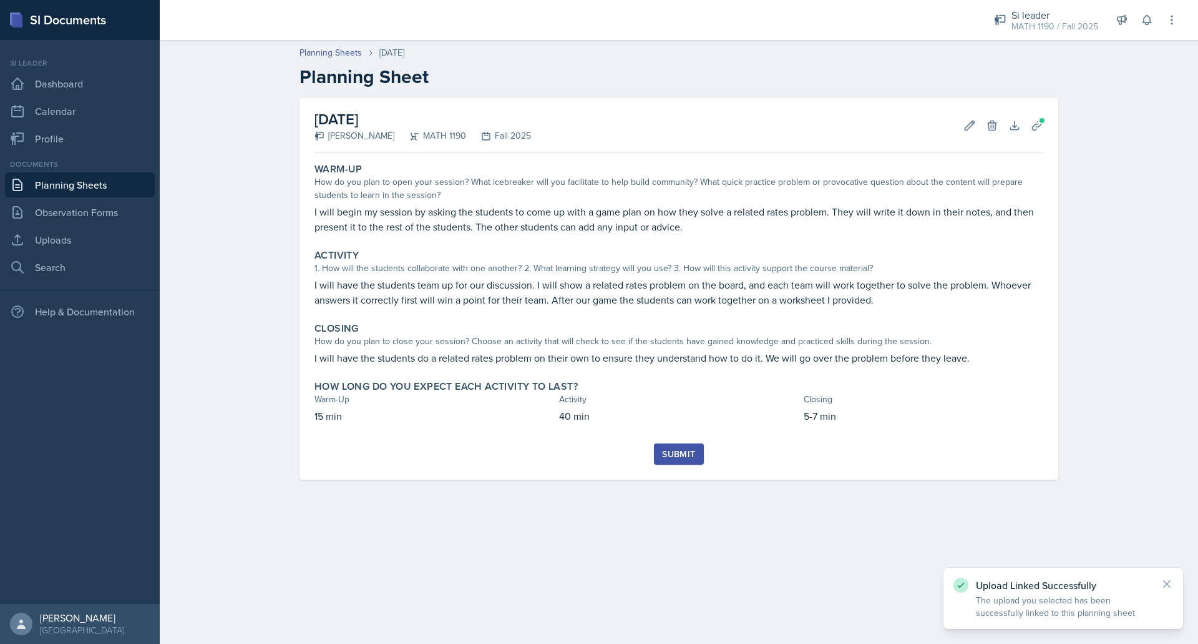
click at [677, 454] on div "Submit" at bounding box center [678, 454] width 33 height 10
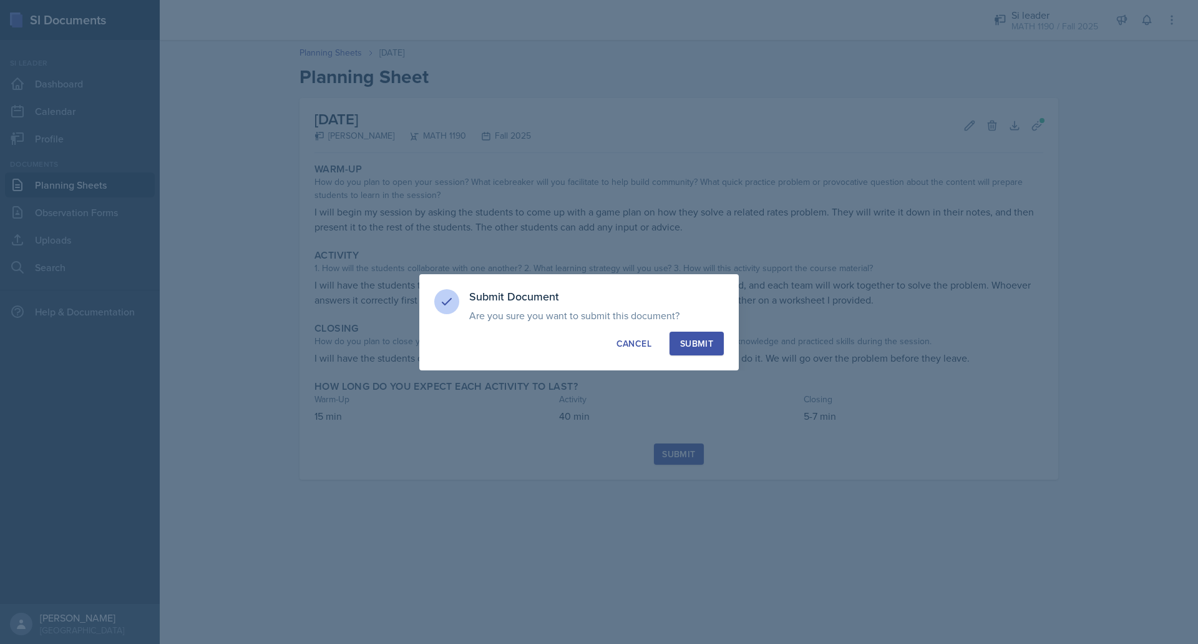
click at [698, 348] on div "Submit" at bounding box center [696, 343] width 33 height 12
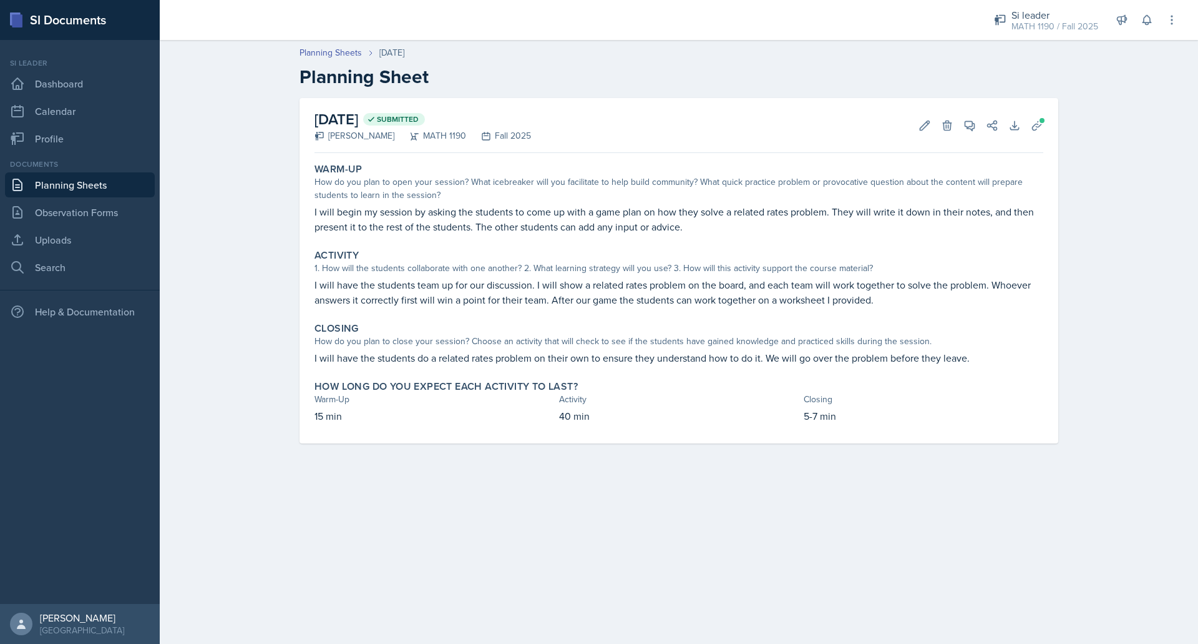
click at [117, 185] on link "Planning Sheets" at bounding box center [80, 184] width 150 height 25
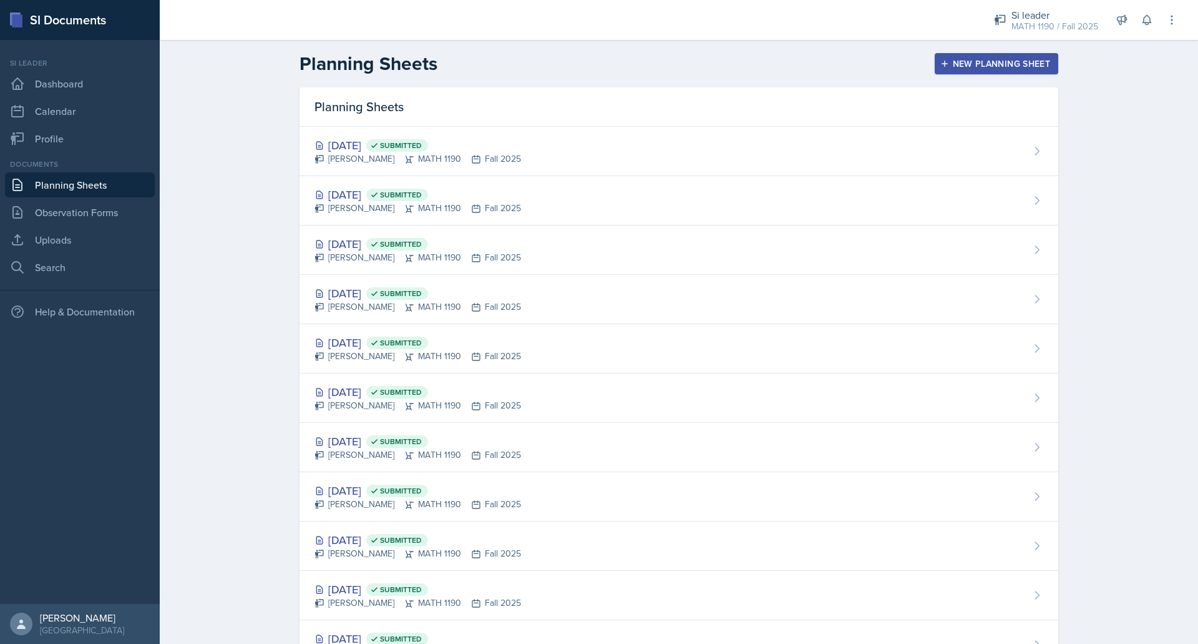
click at [992, 73] on button "New Planning Sheet" at bounding box center [997, 63] width 124 height 21
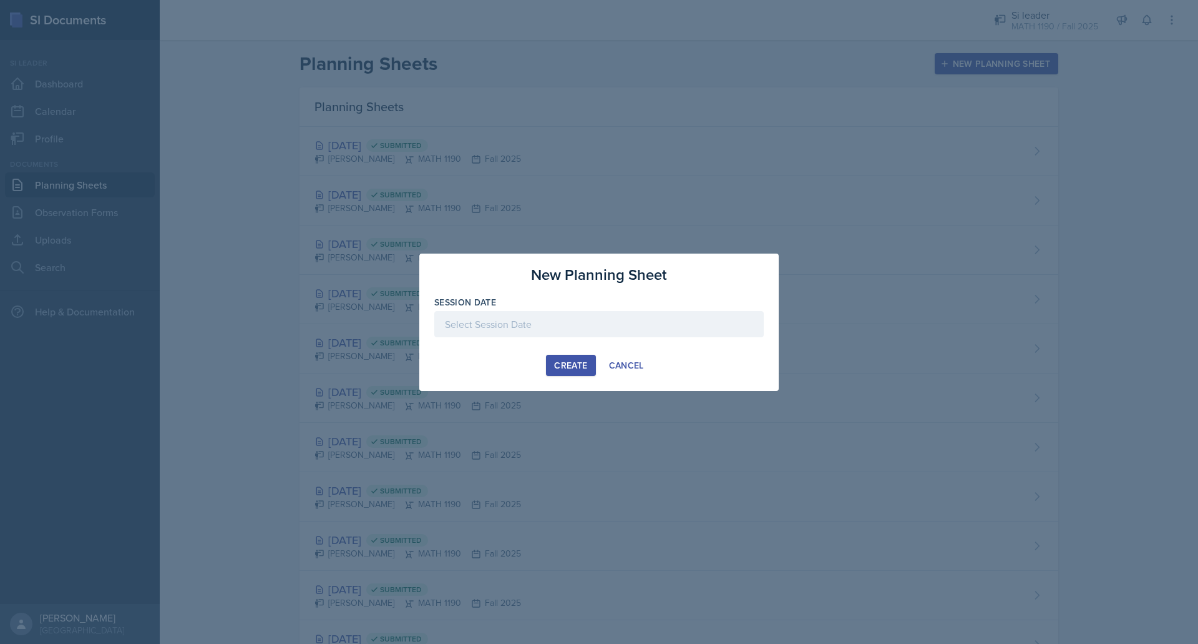
click at [579, 331] on div at bounding box center [599, 324] width 330 height 26
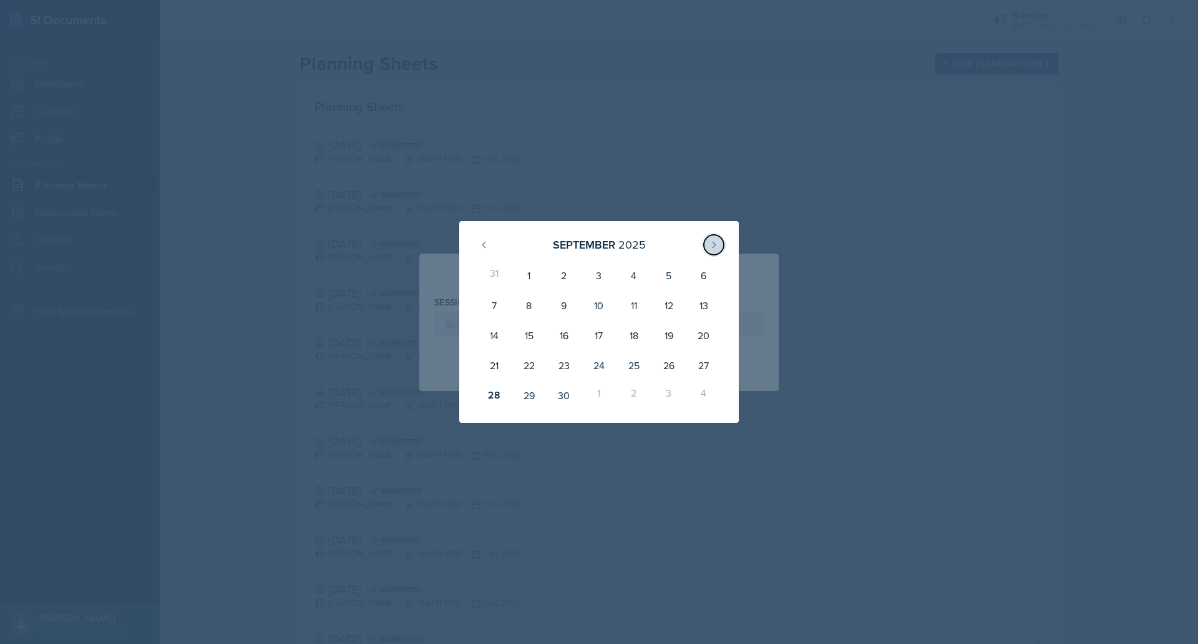
click at [713, 235] on button at bounding box center [714, 245] width 20 height 20
click at [666, 273] on div "3" at bounding box center [669, 275] width 35 height 30
type input "[DATE]"
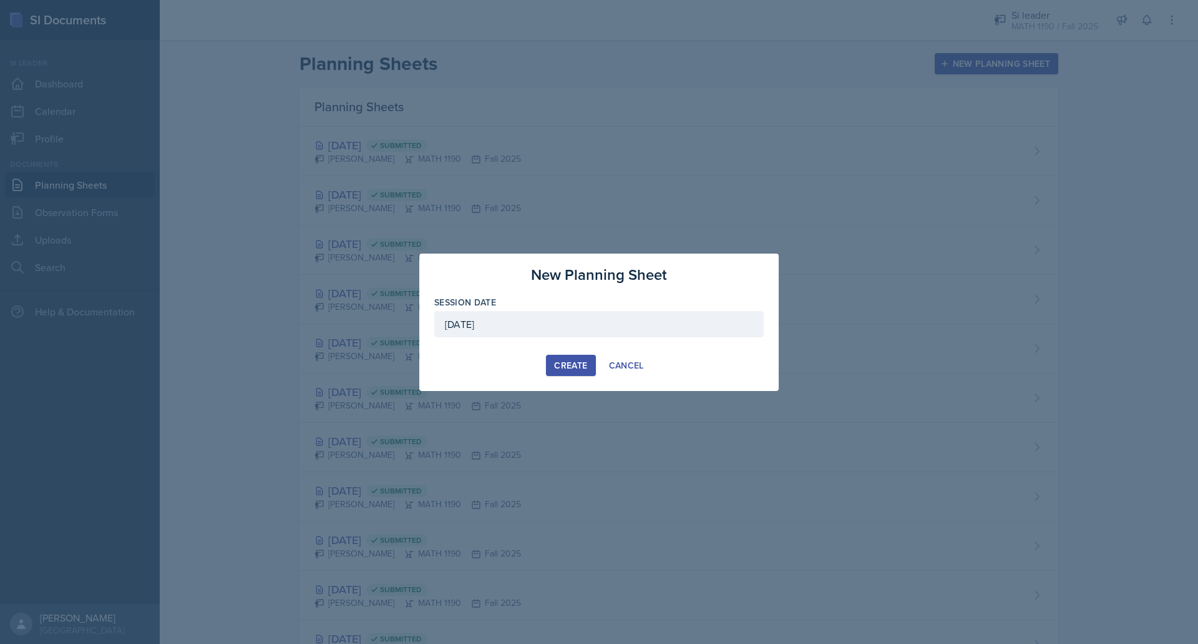
click at [575, 362] on div "Create" at bounding box center [570, 365] width 33 height 10
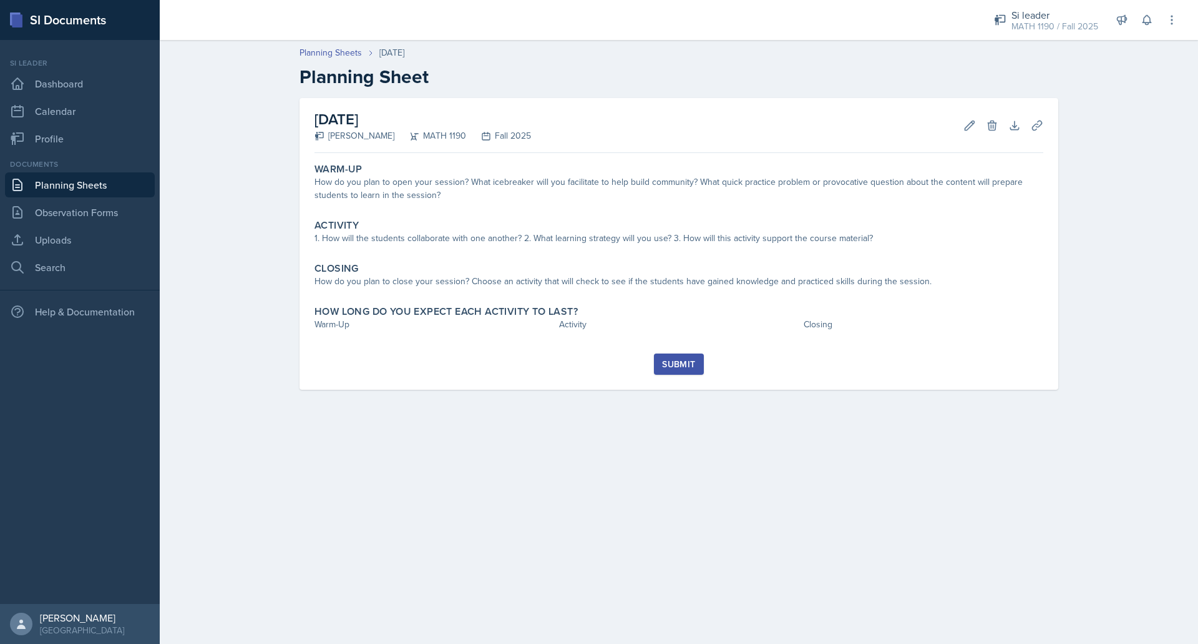
click at [731, 198] on div "How do you plan to open your session? What icebreaker will you facilitate to he…" at bounding box center [679, 188] width 729 height 26
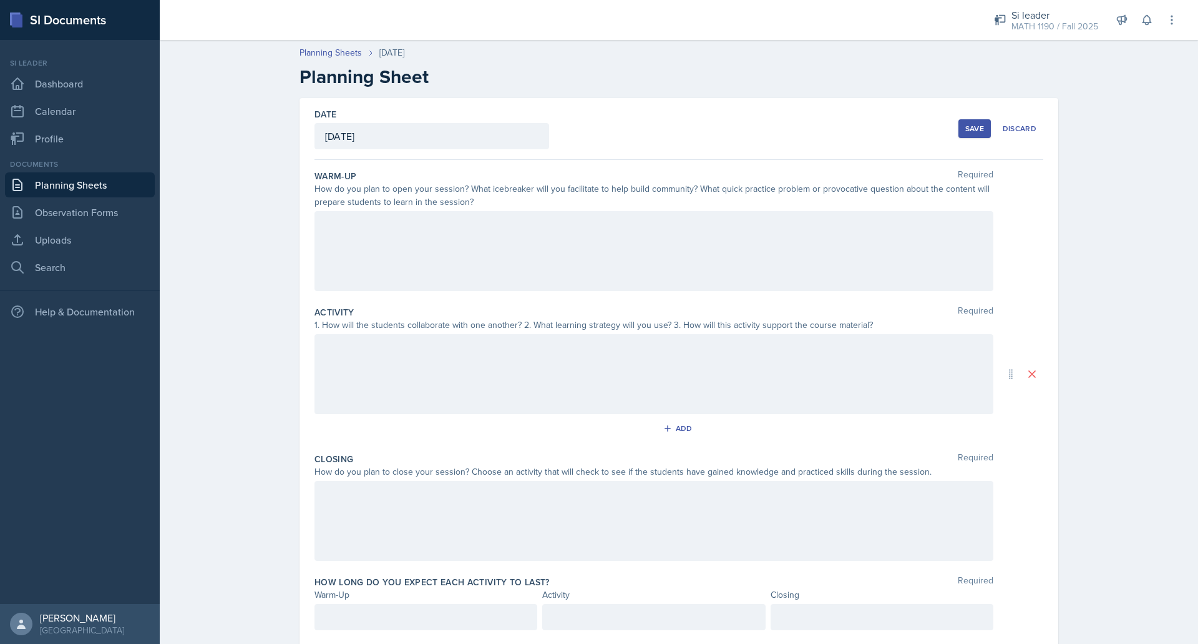
click at [614, 251] on div at bounding box center [654, 251] width 679 height 80
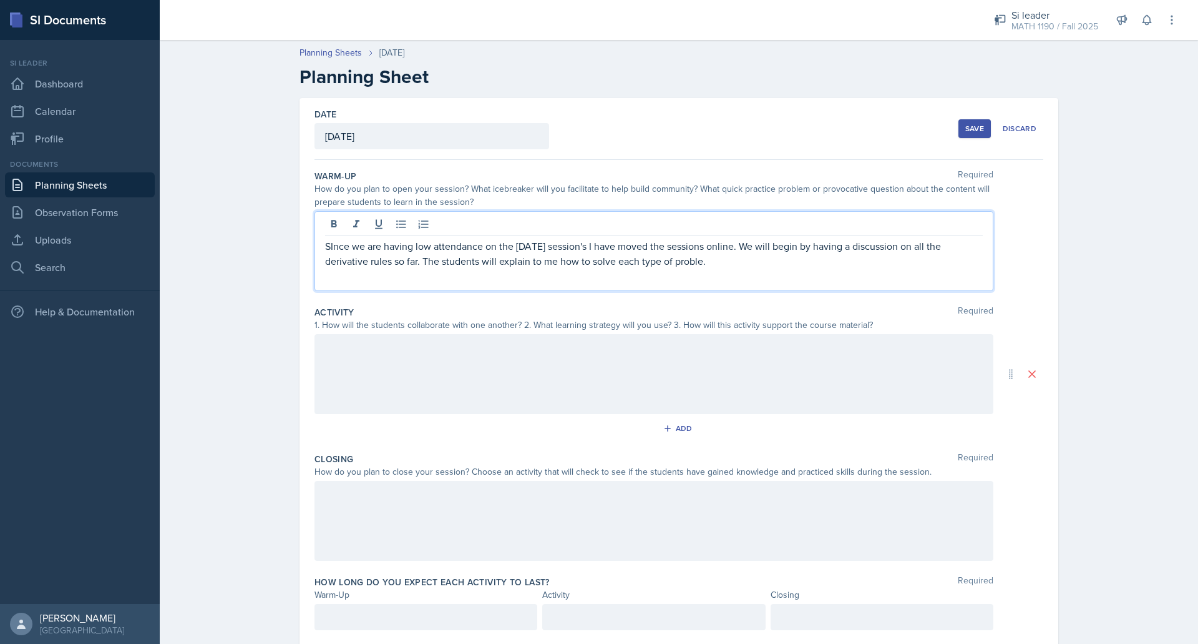
click at [332, 250] on p "SInce we are having low attendance on the [DATE] session's I have moved the ses…" at bounding box center [654, 253] width 658 height 30
click at [653, 265] on p "Since we are having low attendance on the [DATE] session's I have moved the ses…" at bounding box center [654, 253] width 658 height 30
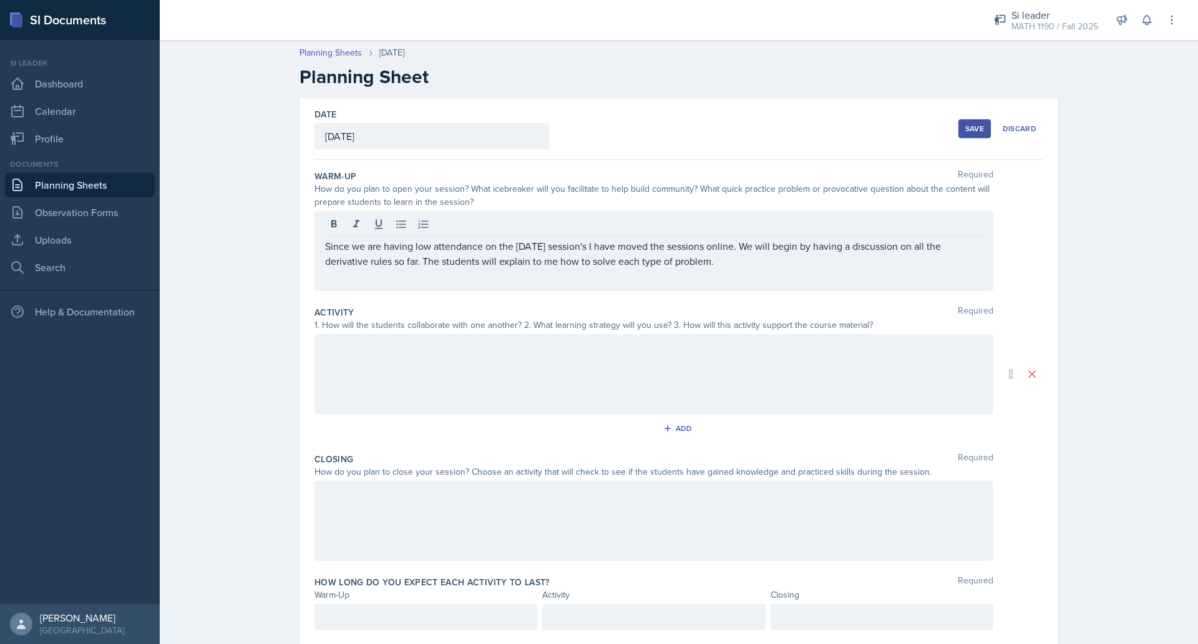
click at [574, 373] on div at bounding box center [654, 374] width 679 height 80
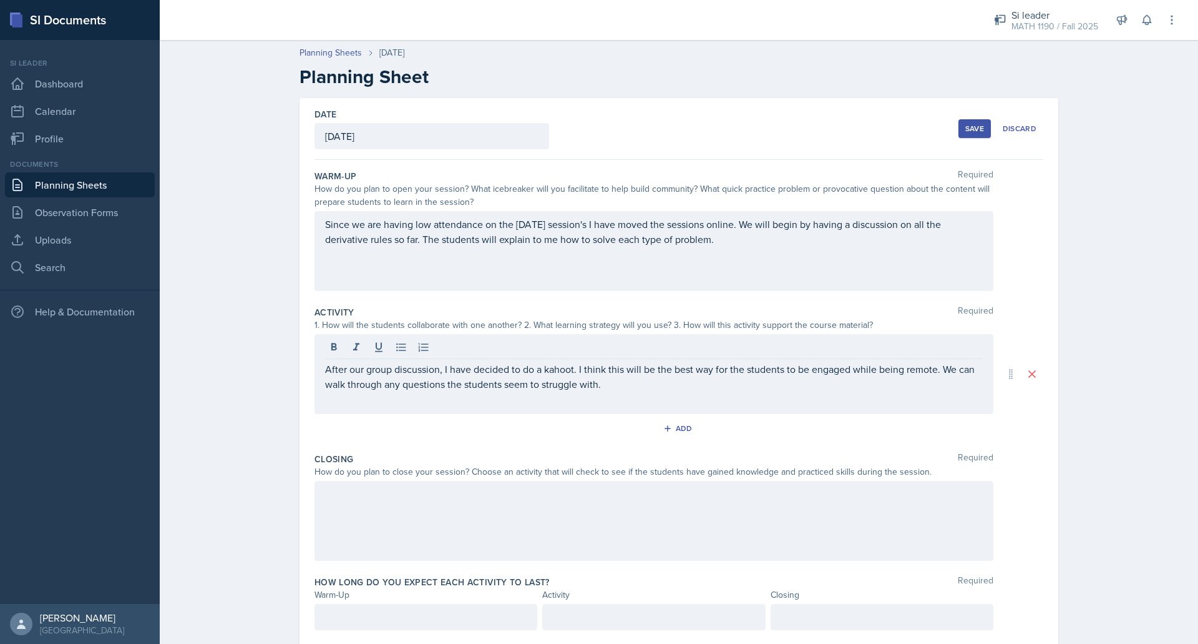
click at [447, 522] on div at bounding box center [654, 521] width 679 height 80
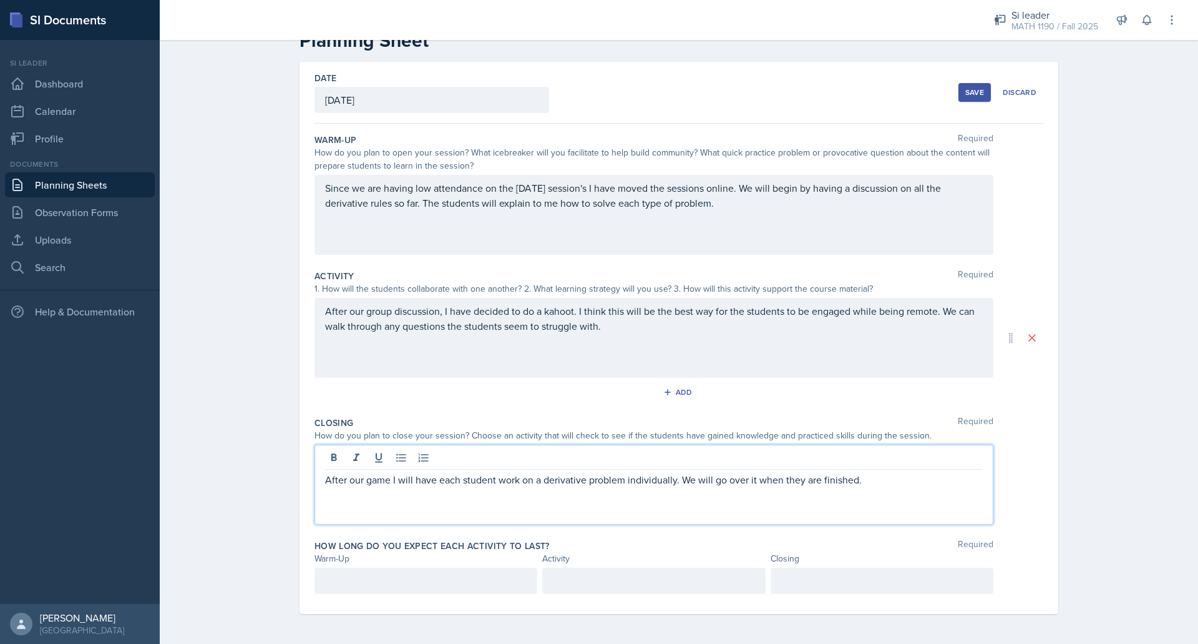
scroll to position [58, 0]
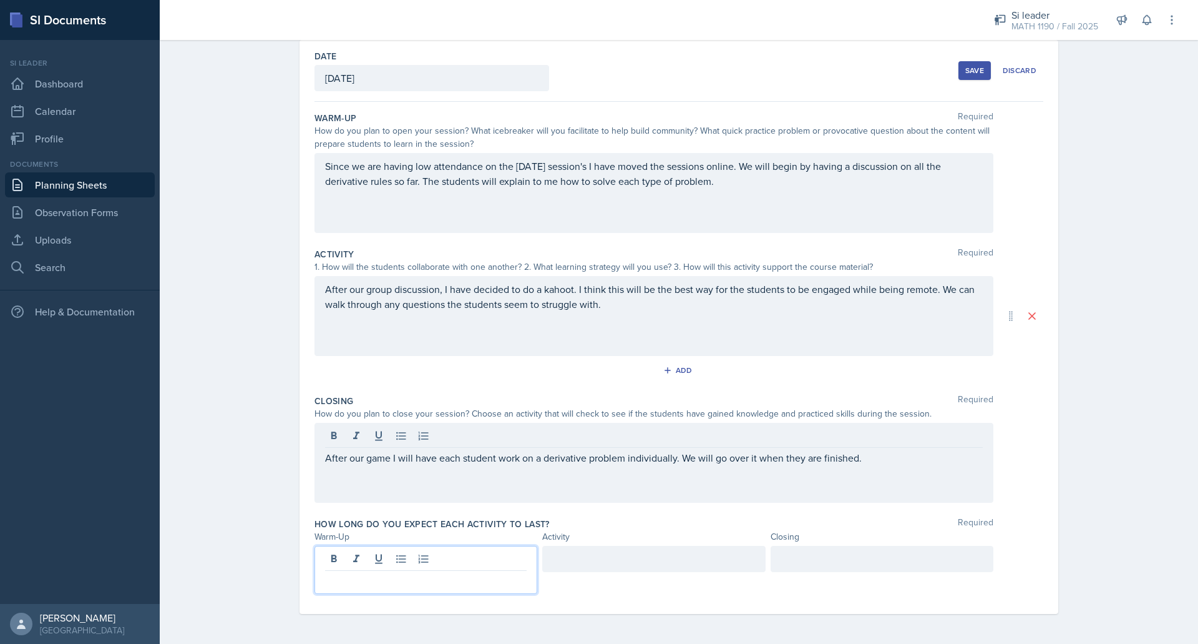
click at [361, 587] on p at bounding box center [426, 580] width 202 height 15
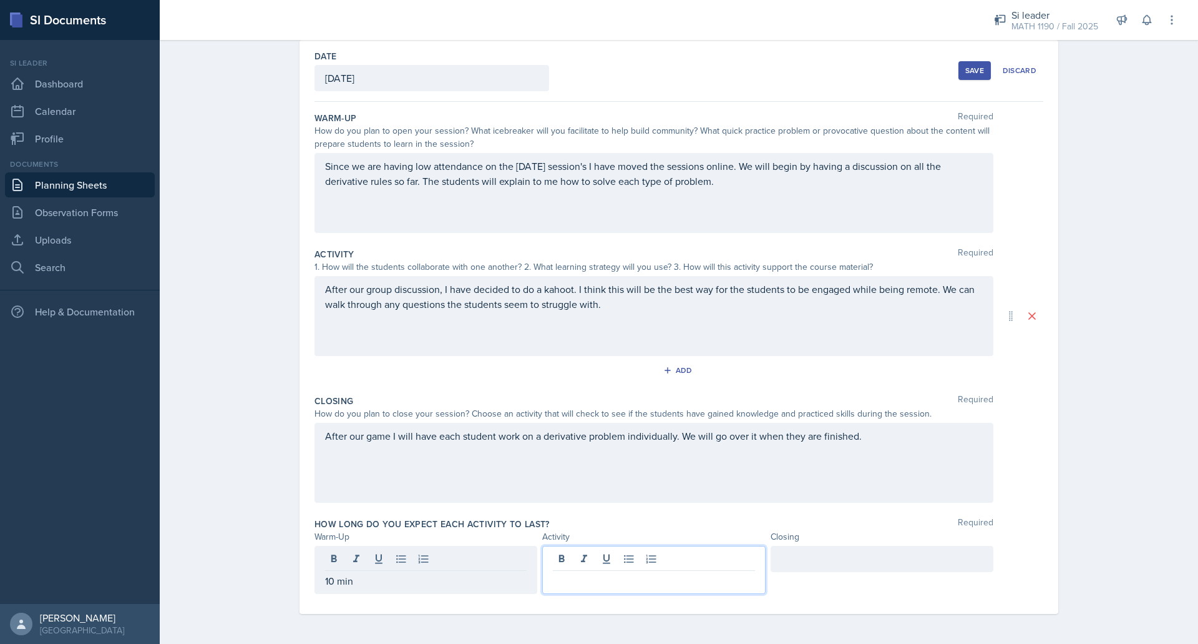
click at [592, 562] on div at bounding box center [653, 570] width 223 height 48
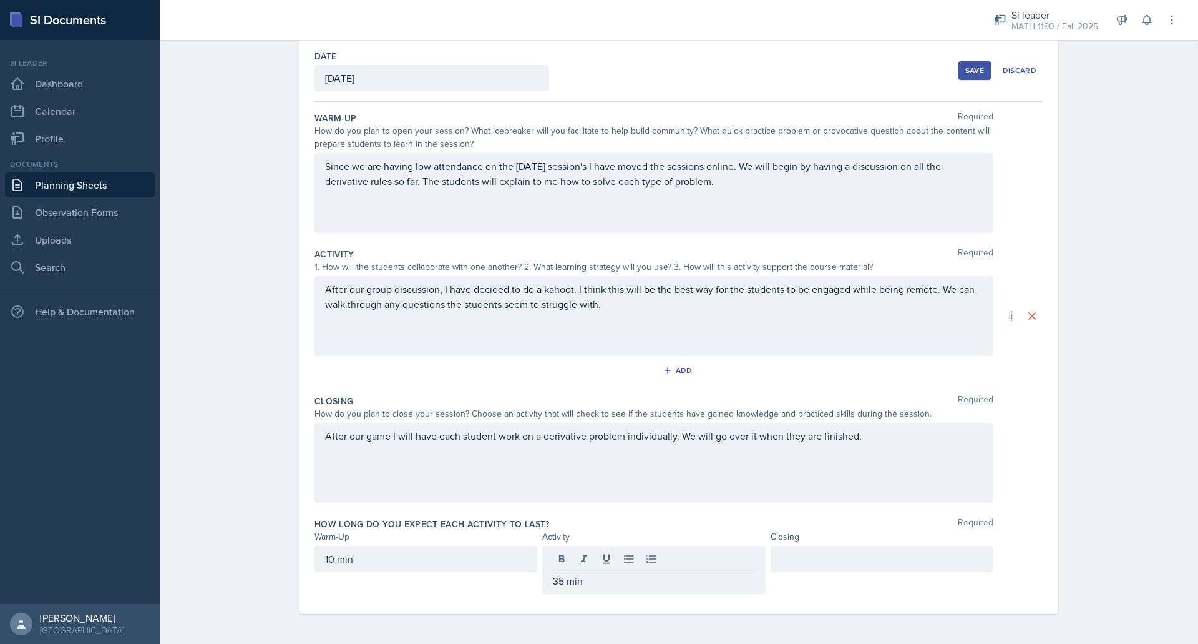
click at [806, 566] on div at bounding box center [882, 559] width 223 height 26
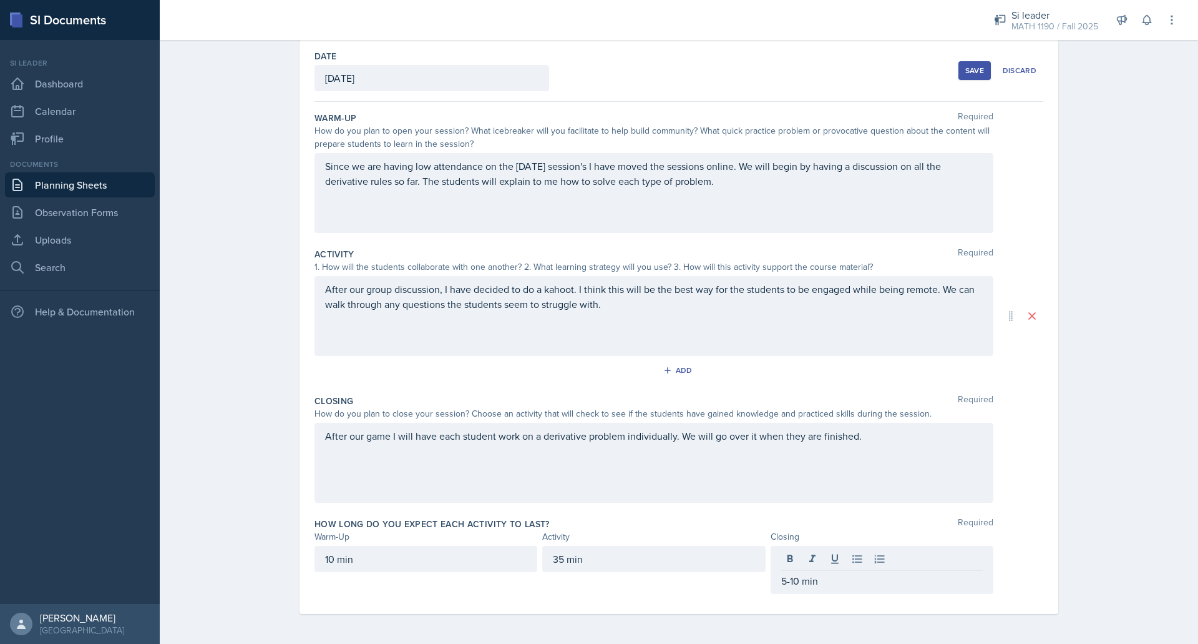
click at [973, 66] on div "Save" at bounding box center [975, 71] width 19 height 10
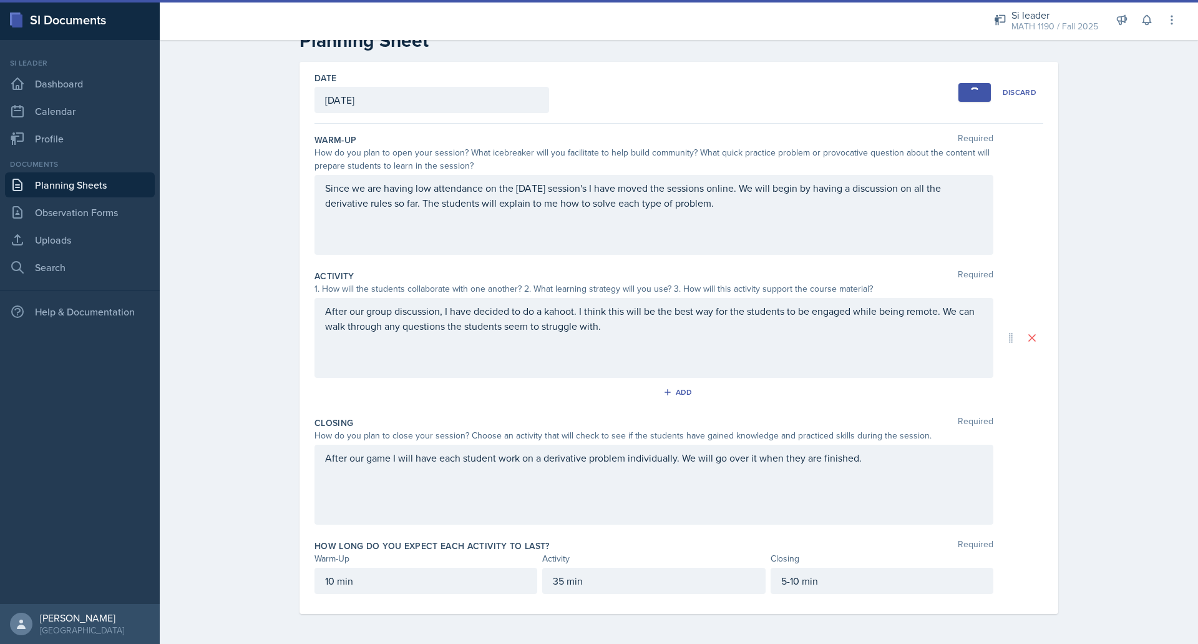
scroll to position [0, 0]
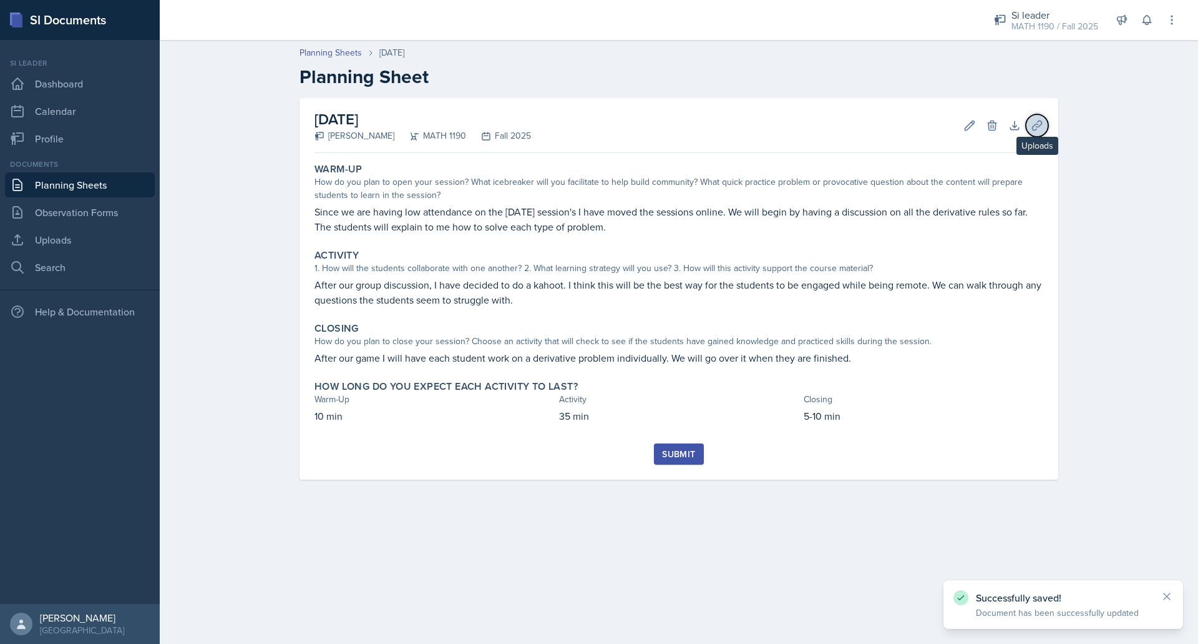
click at [1035, 134] on button "Uploads" at bounding box center [1037, 125] width 22 height 22
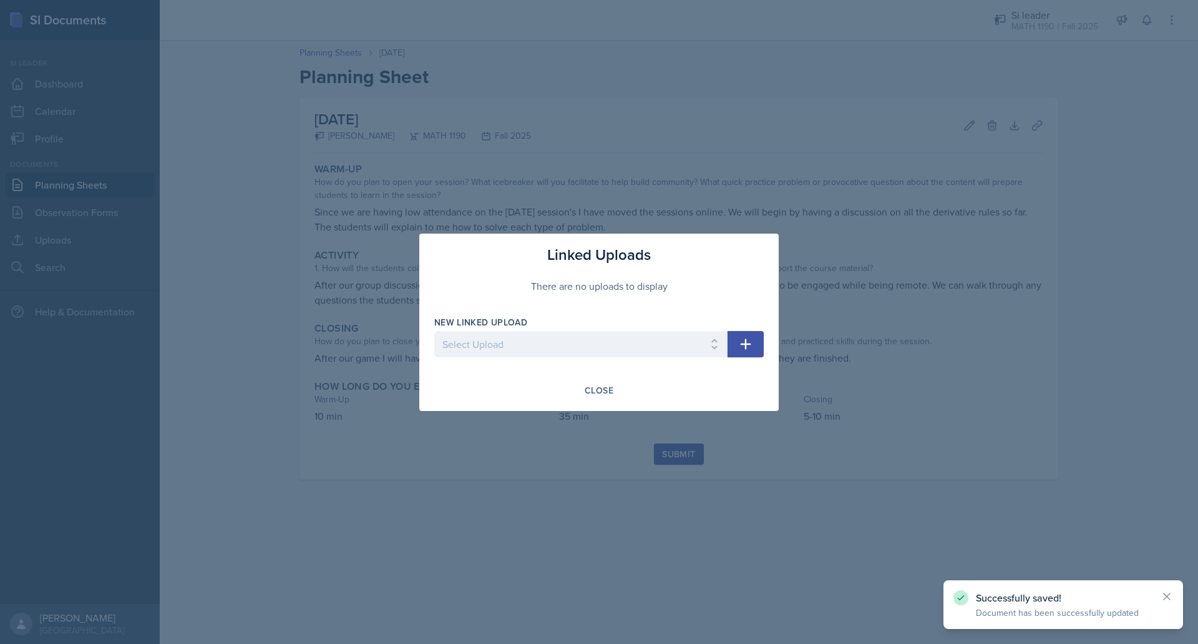
click at [745, 341] on icon "button" at bounding box center [745, 343] width 15 height 15
click at [688, 348] on select "Select Upload Mock session prereq powerpoint prereq worksheet limits 1 powerpoi…" at bounding box center [580, 344] width 293 height 26
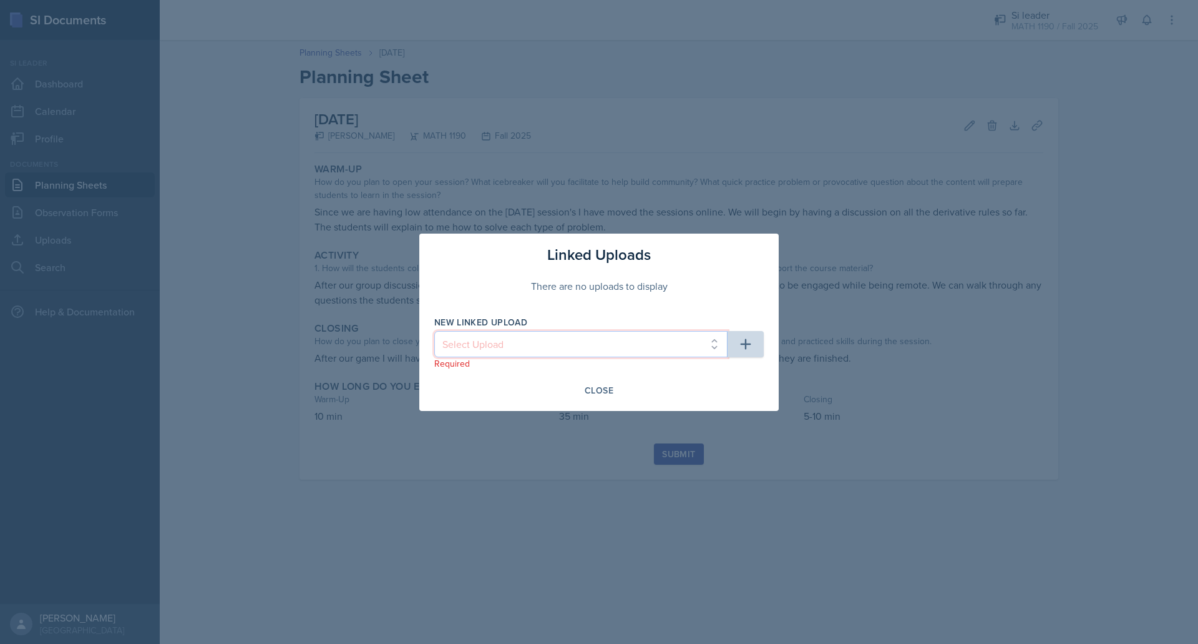
select select "88035fdf-b066-4056-84dd-d85b69a35c08"
click at [434, 331] on select "Select Upload Mock session prereq powerpoint prereq worksheet limits 1 powerpoi…" at bounding box center [580, 344] width 293 height 26
click at [743, 342] on icon "button" at bounding box center [745, 343] width 15 height 15
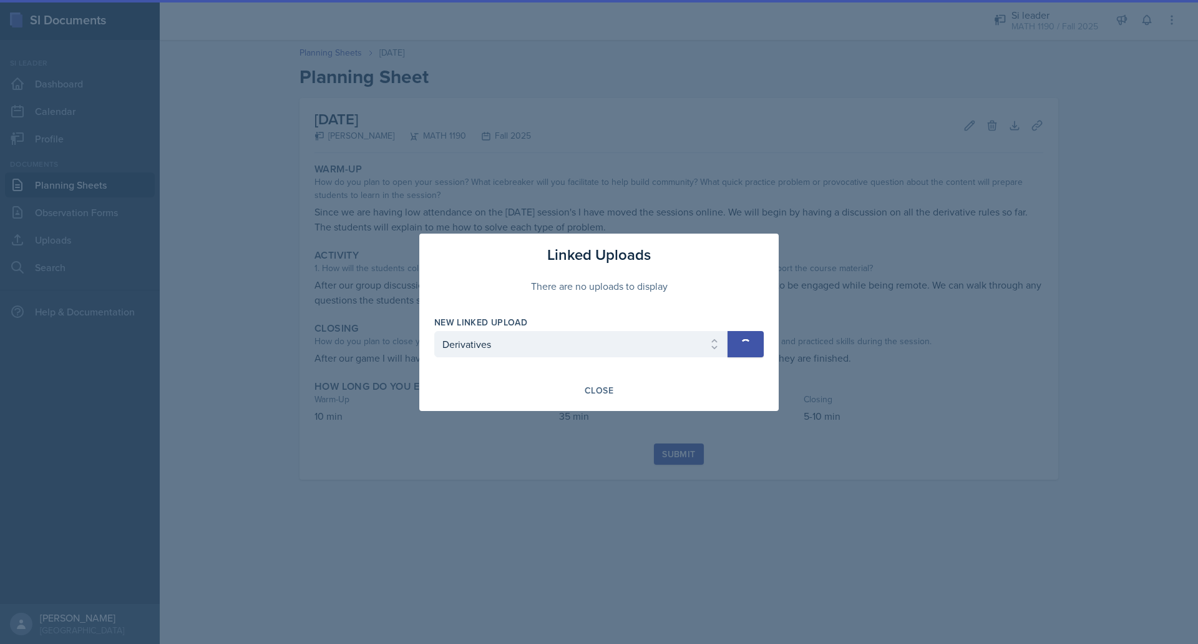
select select
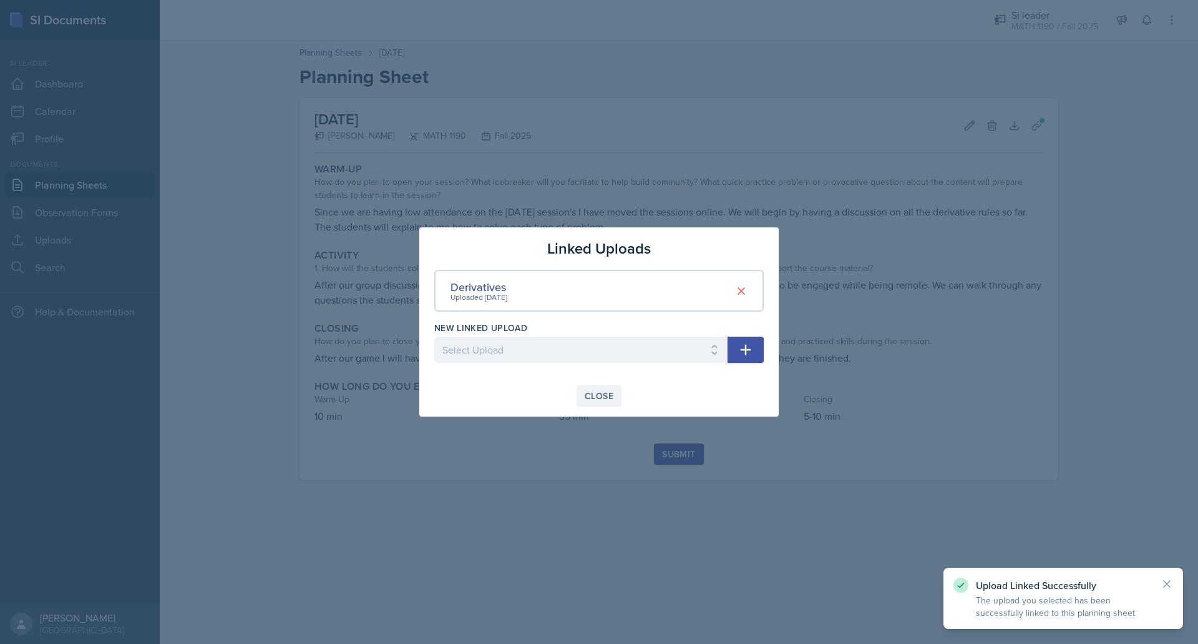
click at [617, 394] on button "Close" at bounding box center [599, 395] width 45 height 21
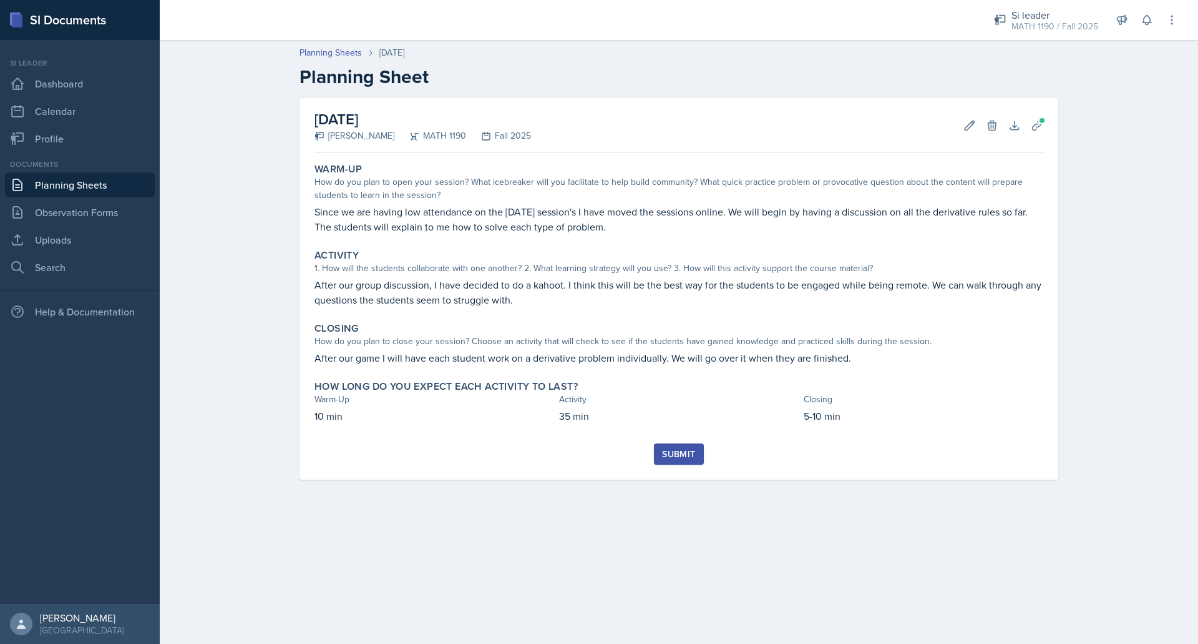
click at [679, 459] on div "Submit" at bounding box center [678, 454] width 33 height 10
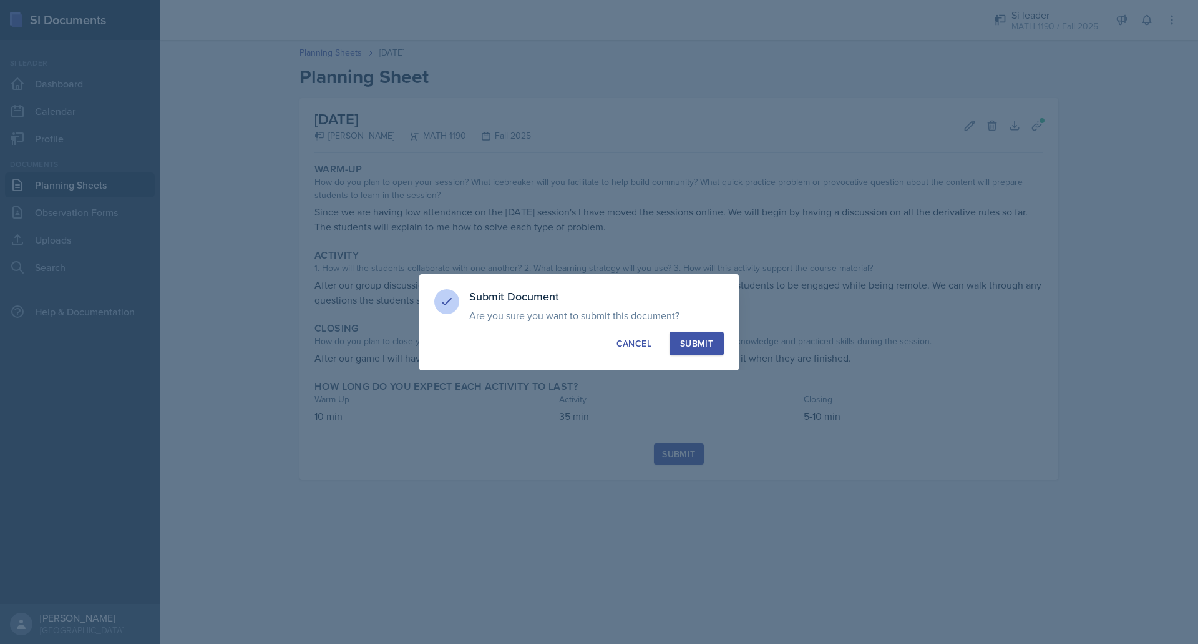
click at [706, 346] on div "Submit" at bounding box center [696, 343] width 33 height 12
